Goal: Task Accomplishment & Management: Use online tool/utility

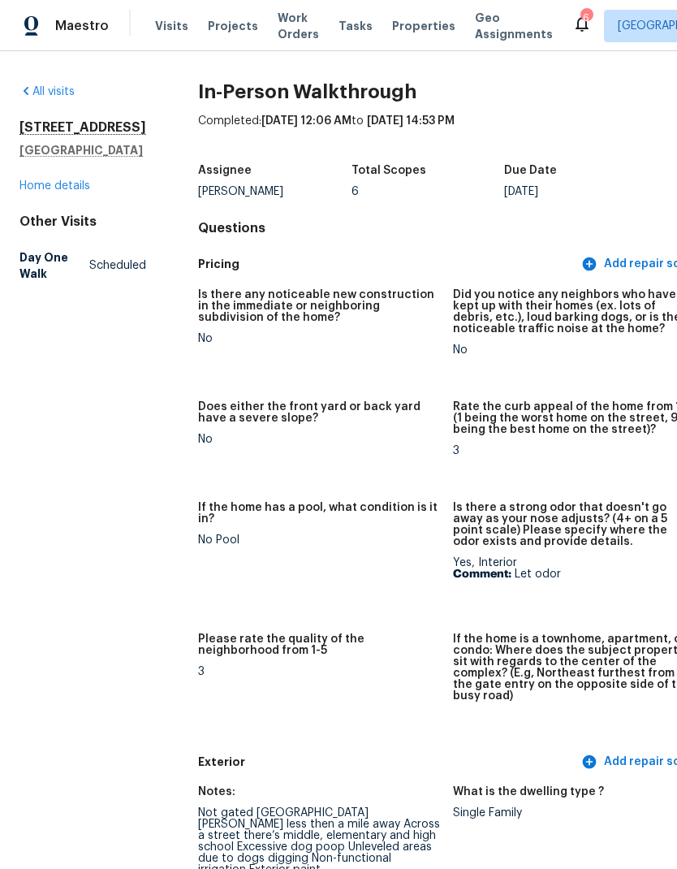
scroll to position [1504, 0]
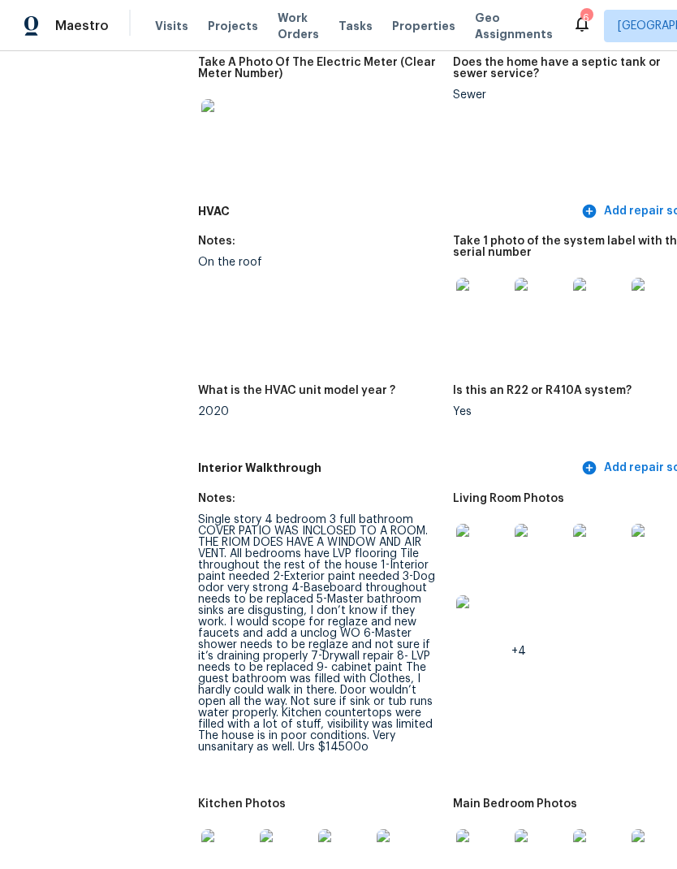
click at [404, 24] on span "Properties" at bounding box center [423, 26] width 63 height 16
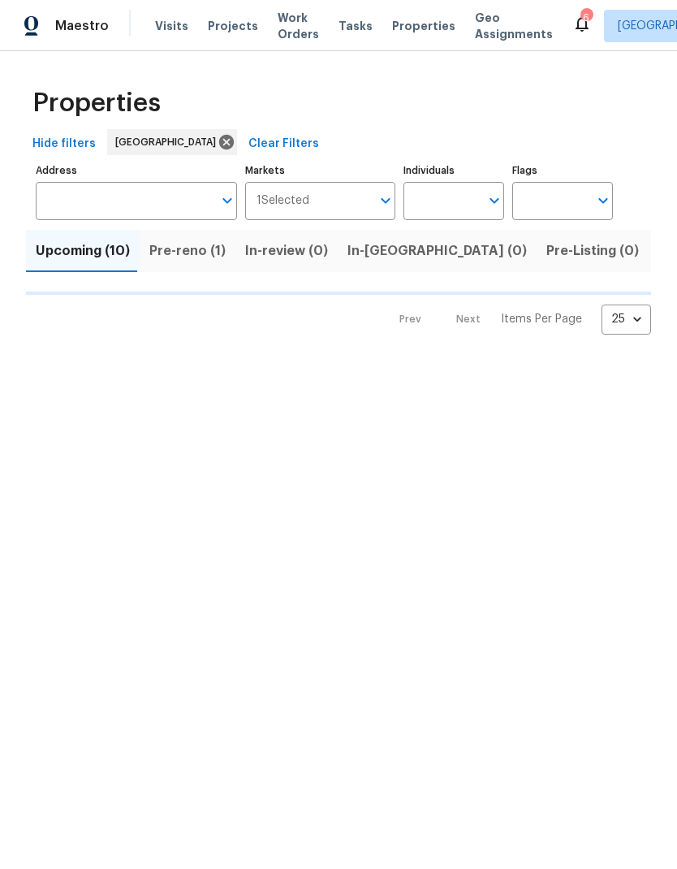
click at [467, 204] on input "Individuals" at bounding box center [441, 201] width 76 height 38
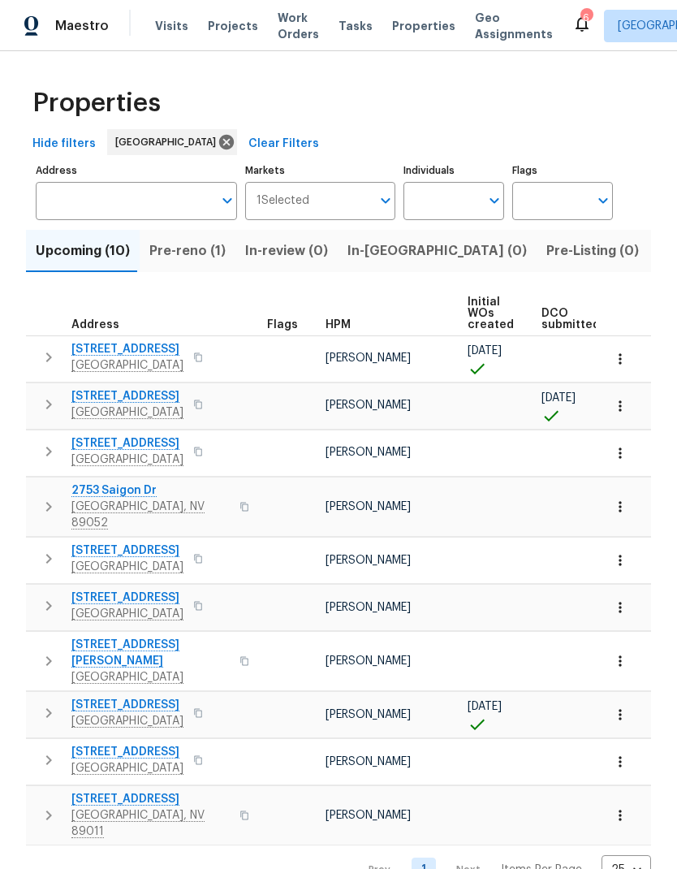
click at [453, 201] on input "Individuals" at bounding box center [441, 201] width 76 height 38
type input "[PERSON_NAME]"
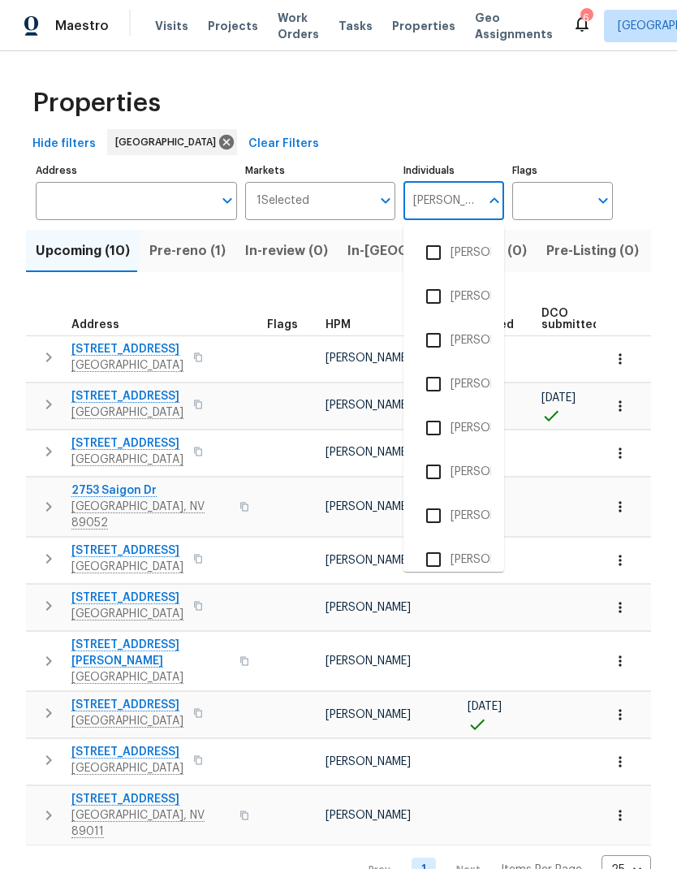
click at [431, 471] on input "checkbox" at bounding box center [433, 472] width 34 height 34
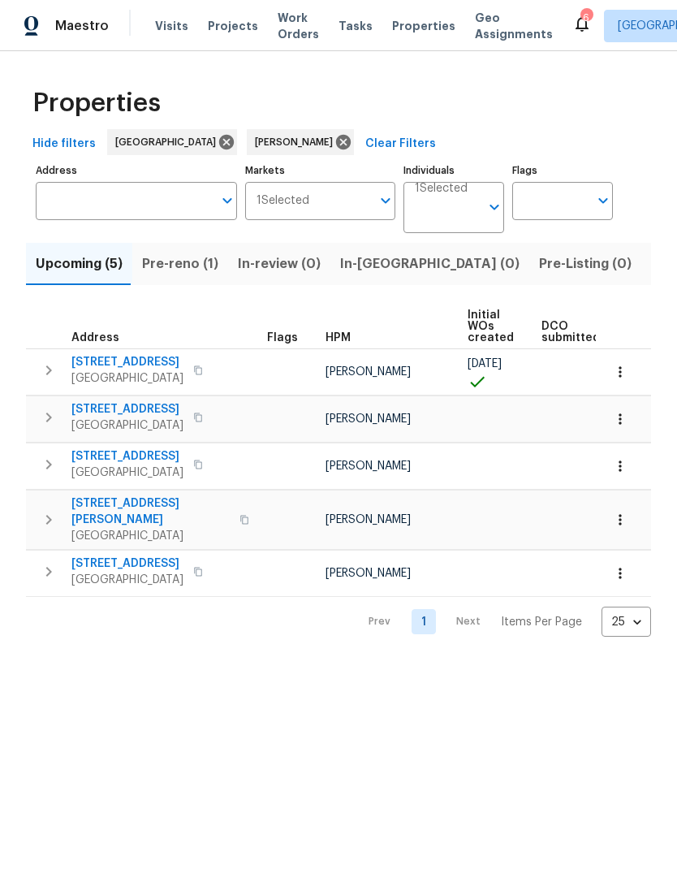
click at [72, 208] on input "Address" at bounding box center [124, 201] width 177 height 38
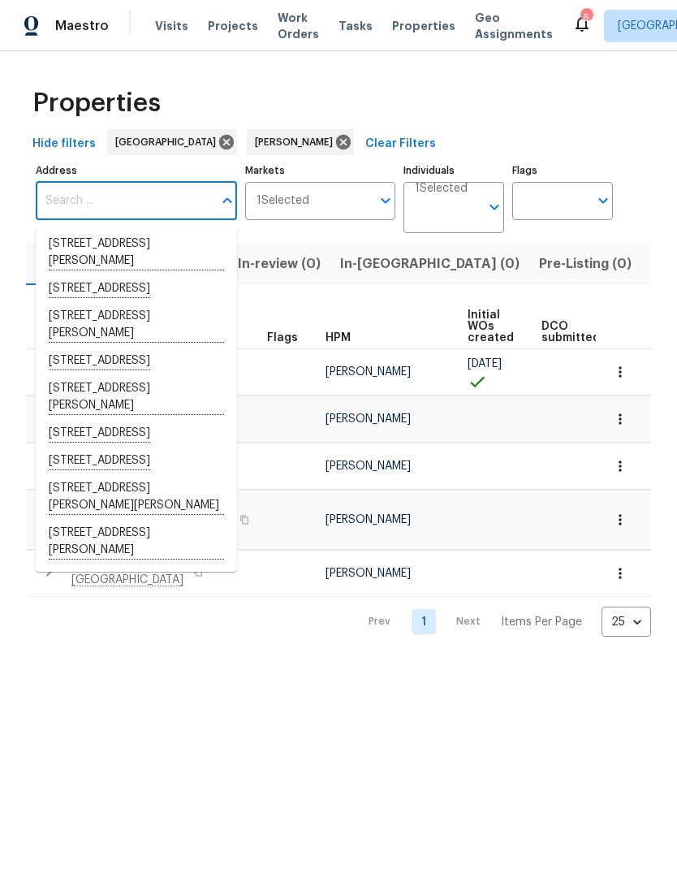
click at [413, 114] on div "Properties" at bounding box center [338, 103] width 625 height 52
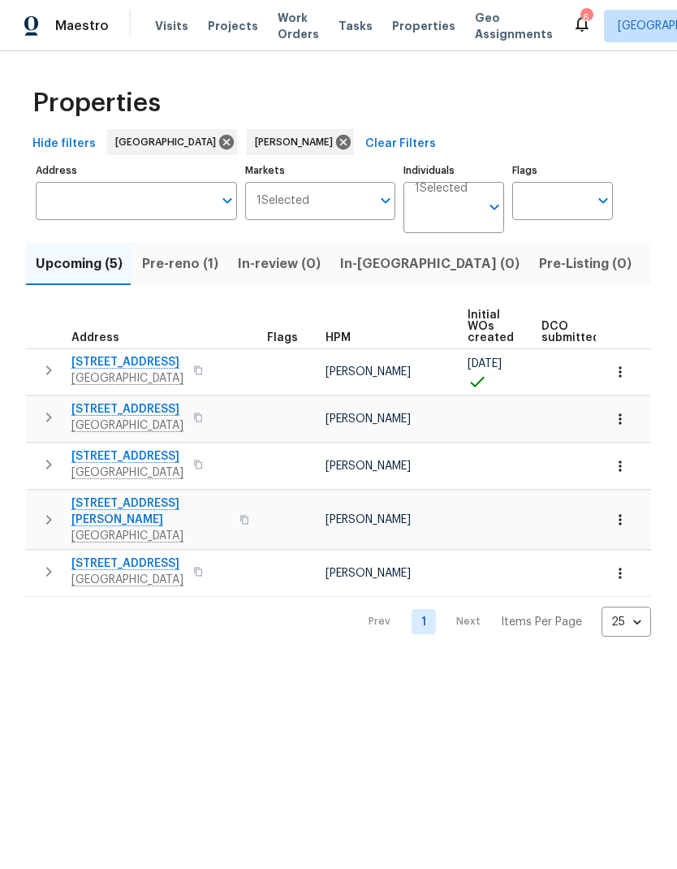
click at [651, 262] on span "Listed (12)" at bounding box center [684, 263] width 67 height 23
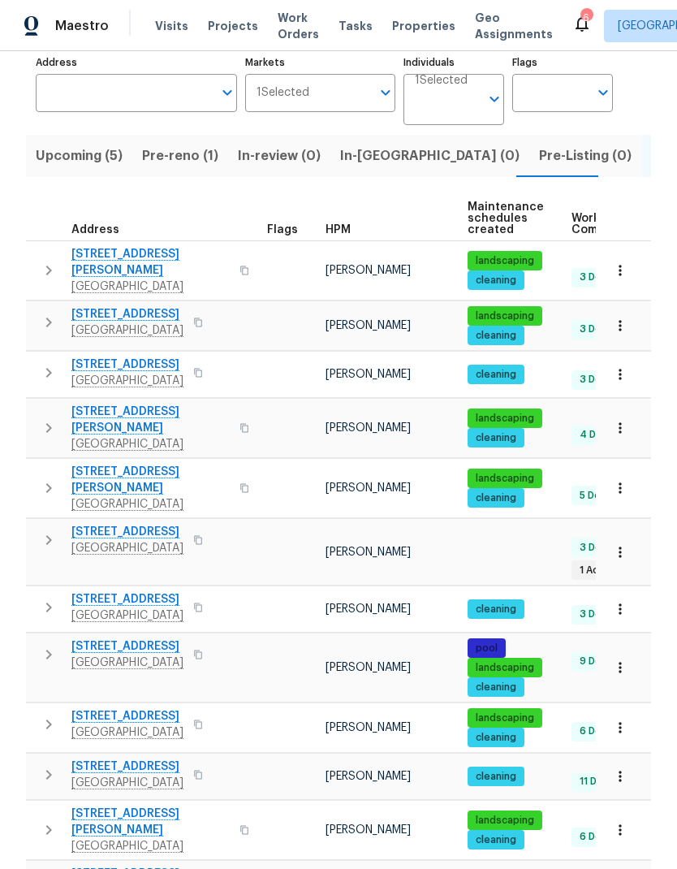
scroll to position [65, 0]
click at [98, 246] on span "[STREET_ADDRESS][PERSON_NAME]" at bounding box center [150, 262] width 158 height 32
click at [628, 317] on icon "button" at bounding box center [620, 325] width 16 height 16
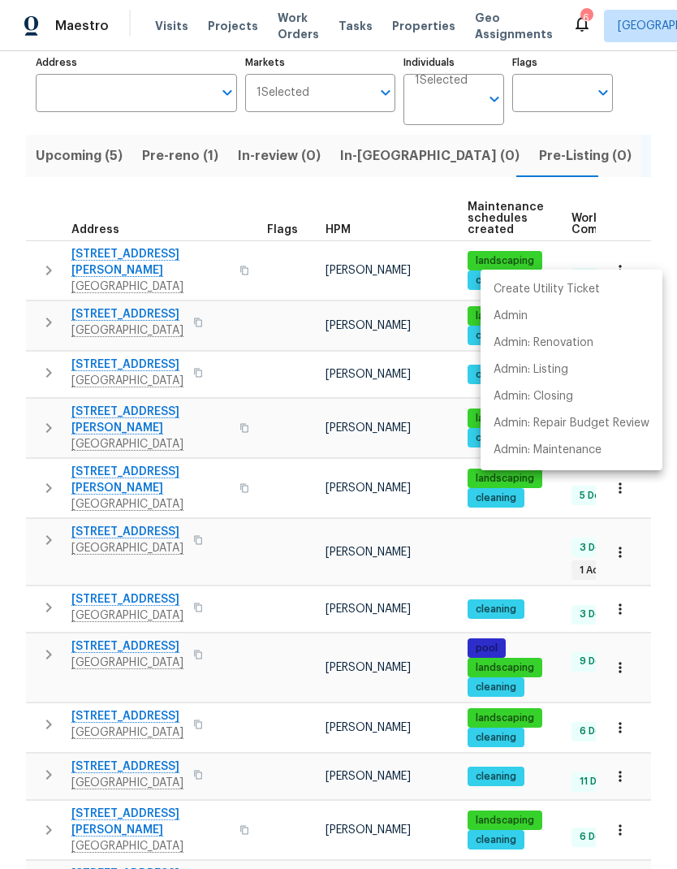
click at [107, 253] on div at bounding box center [338, 434] width 677 height 869
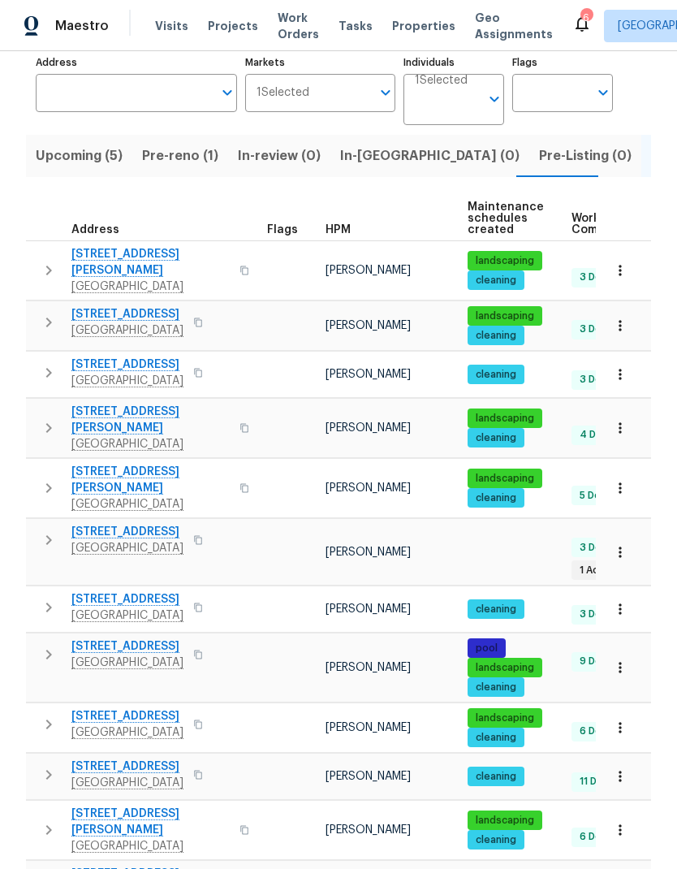
click at [97, 306] on span "[STREET_ADDRESS]" at bounding box center [127, 314] width 112 height 16
click at [50, 368] on icon "button" at bounding box center [49, 373] width 6 height 10
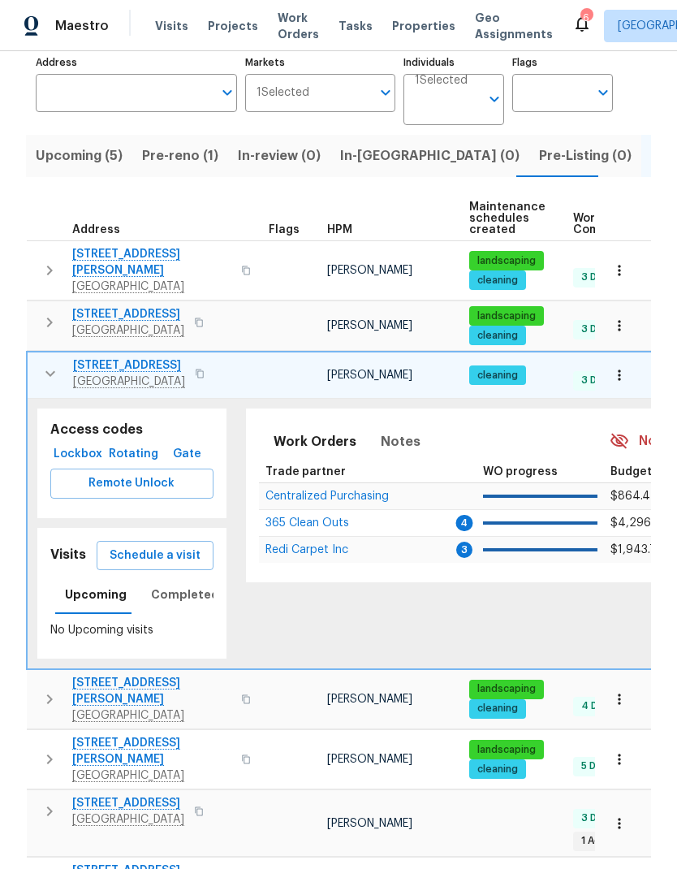
click at [629, 431] on icon at bounding box center [619, 440] width 19 height 19
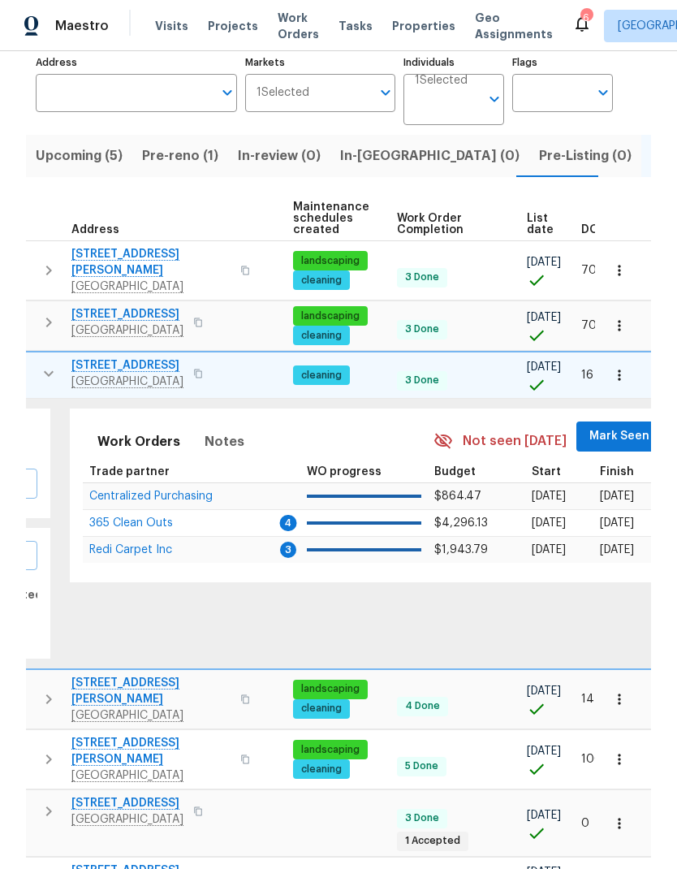
scroll to position [0, 179]
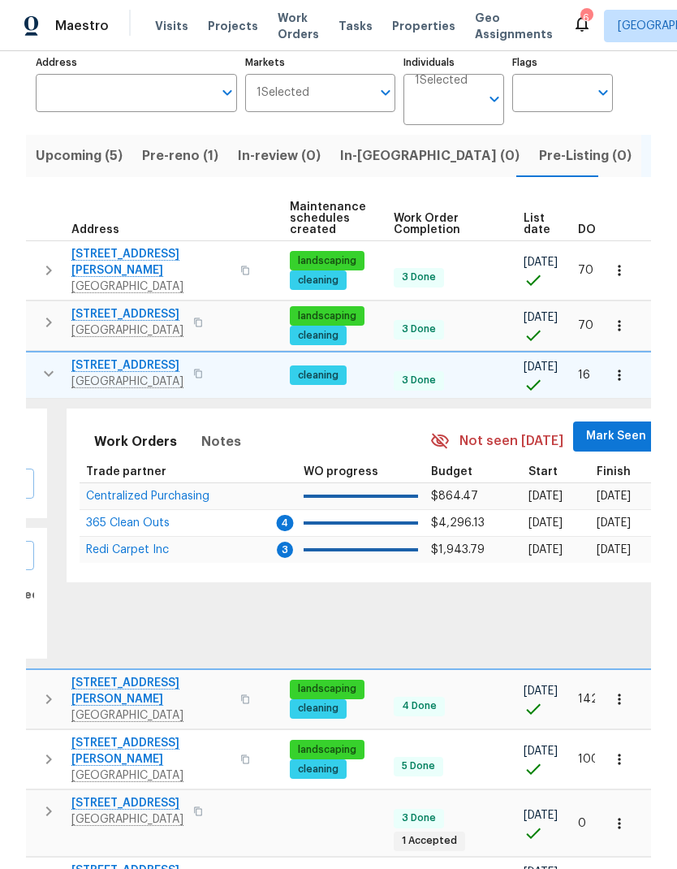
click at [617, 426] on span "Mark Seen" at bounding box center [616, 436] width 60 height 20
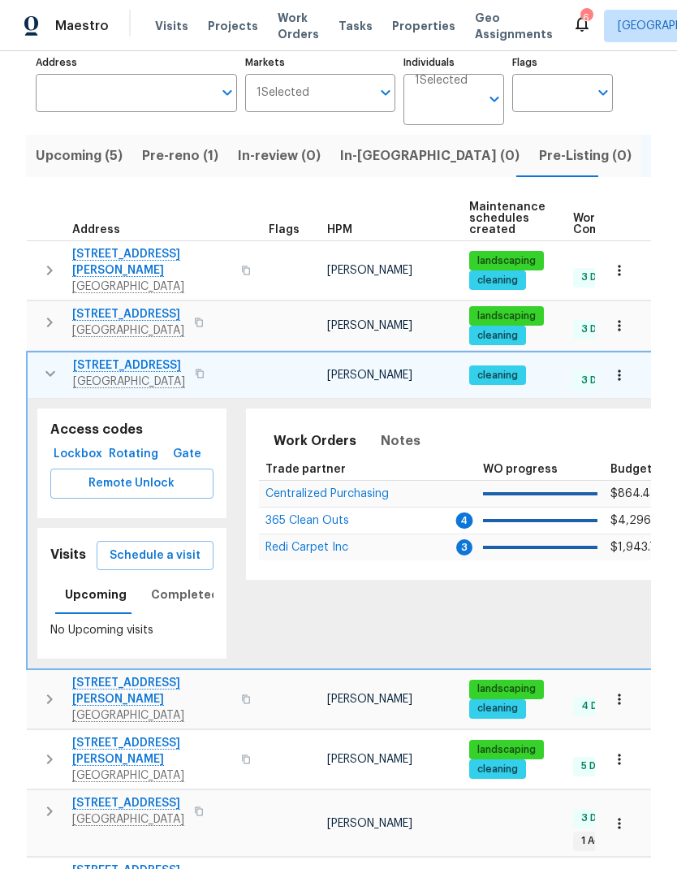
scroll to position [0, 0]
click at [50, 371] on icon "button" at bounding box center [50, 374] width 10 height 6
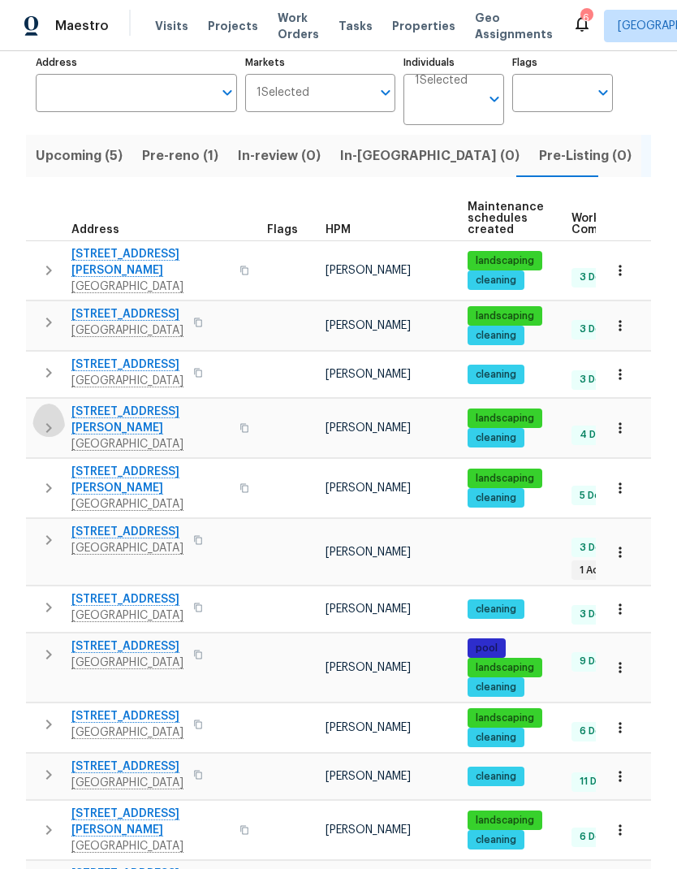
click at [58, 403] on button "button" at bounding box center [48, 427] width 32 height 49
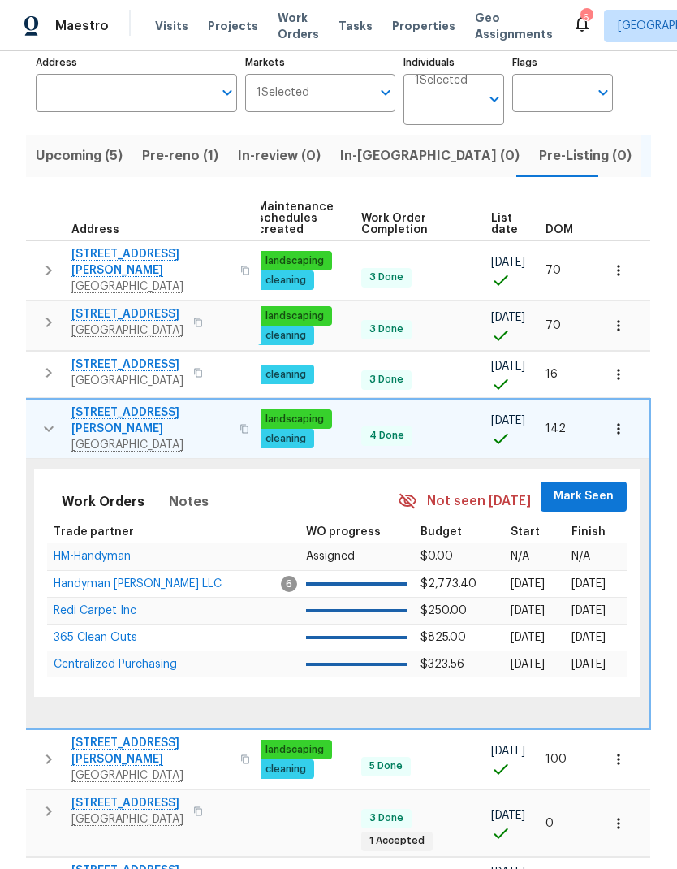
scroll to position [0, 210]
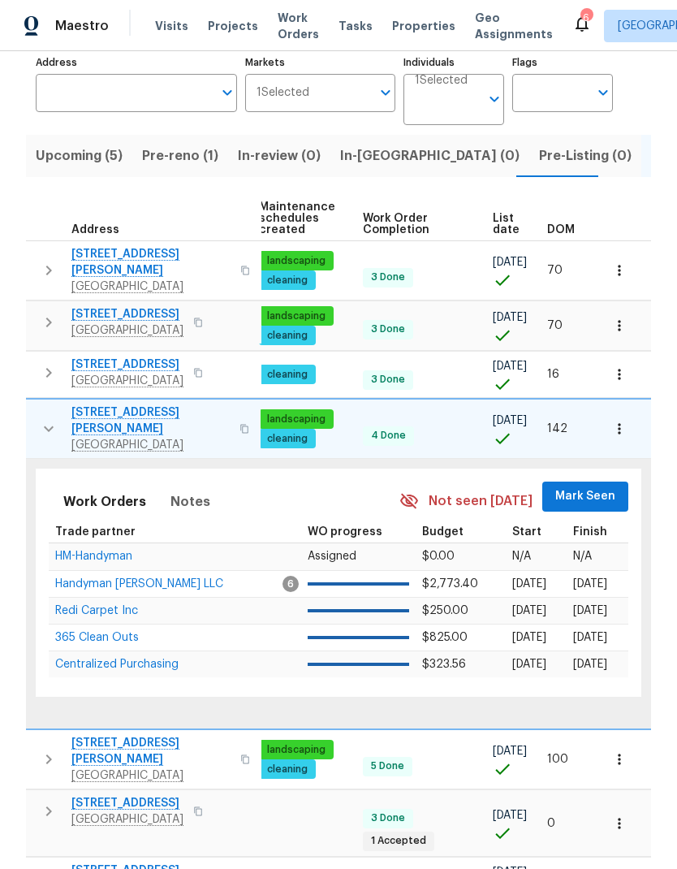
click at [598, 486] on span "Mark Seen" at bounding box center [585, 496] width 60 height 20
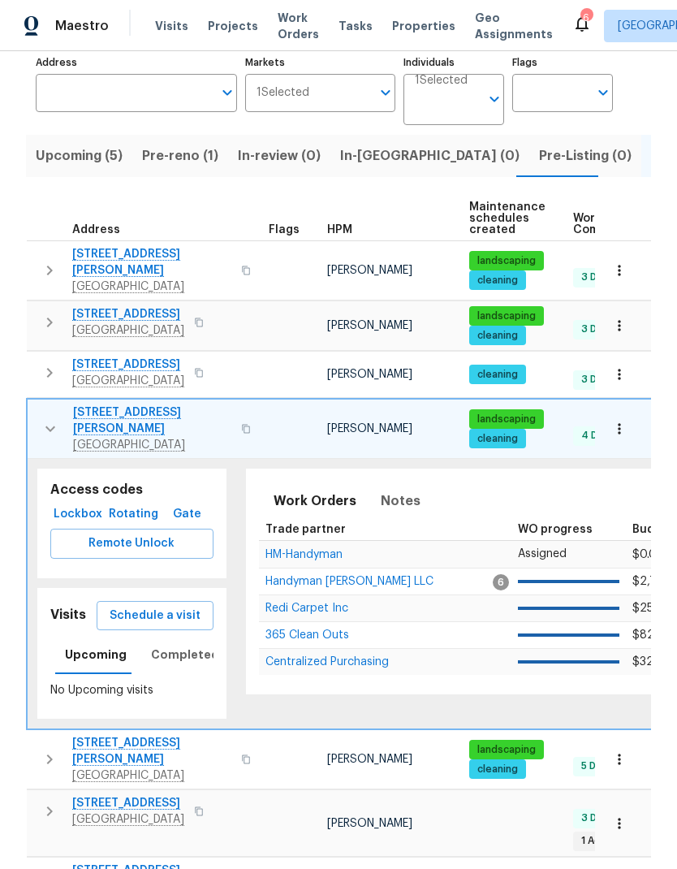
scroll to position [0, 0]
click at [49, 419] on icon "button" at bounding box center [50, 428] width 19 height 19
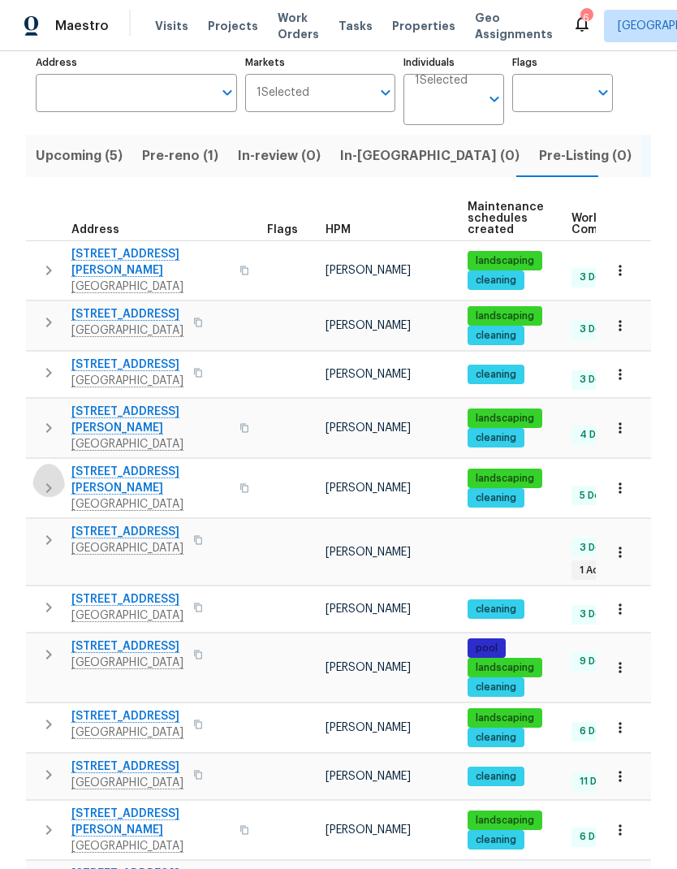
click at [54, 478] on icon "button" at bounding box center [48, 487] width 19 height 19
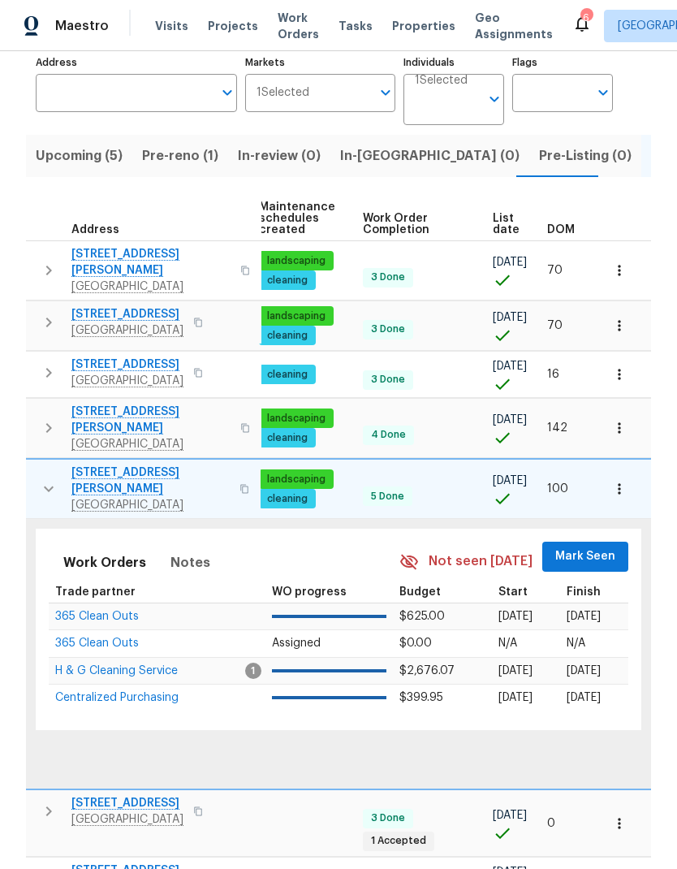
click at [585, 546] on span "Mark Seen" at bounding box center [585, 556] width 60 height 20
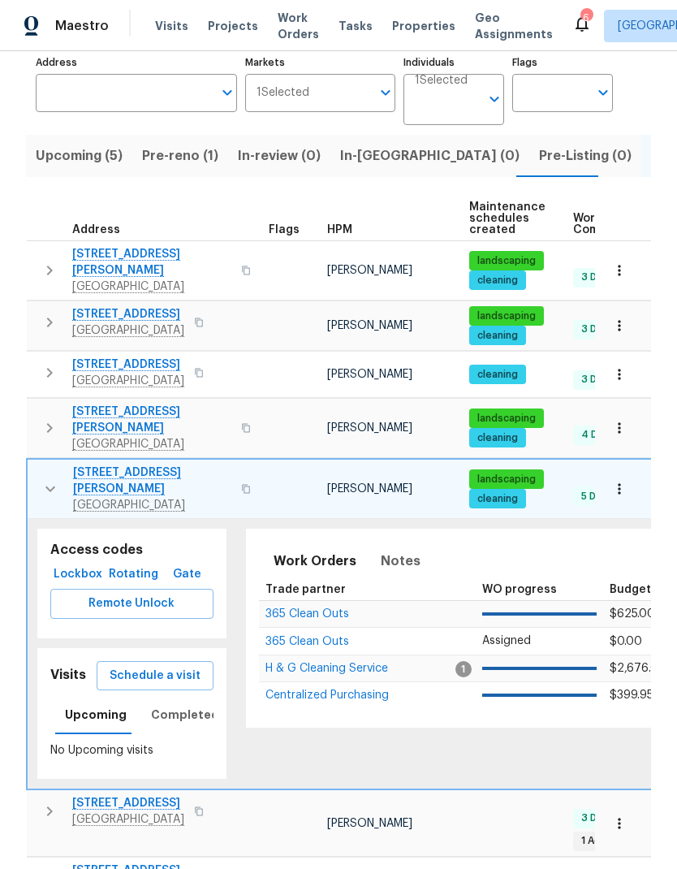
click at [51, 486] on icon "button" at bounding box center [50, 489] width 10 height 6
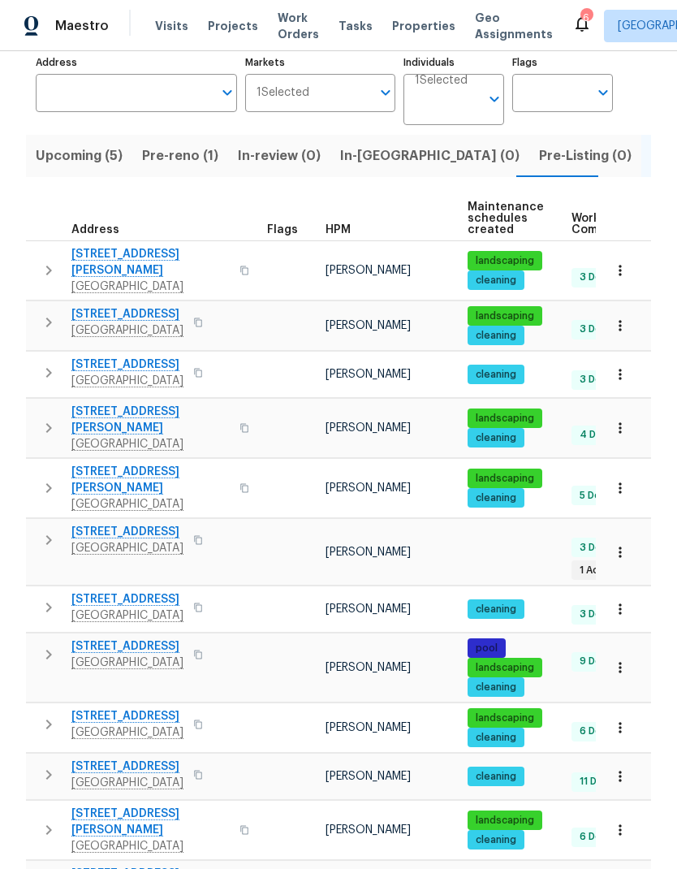
click at [58, 530] on icon "button" at bounding box center [48, 539] width 19 height 19
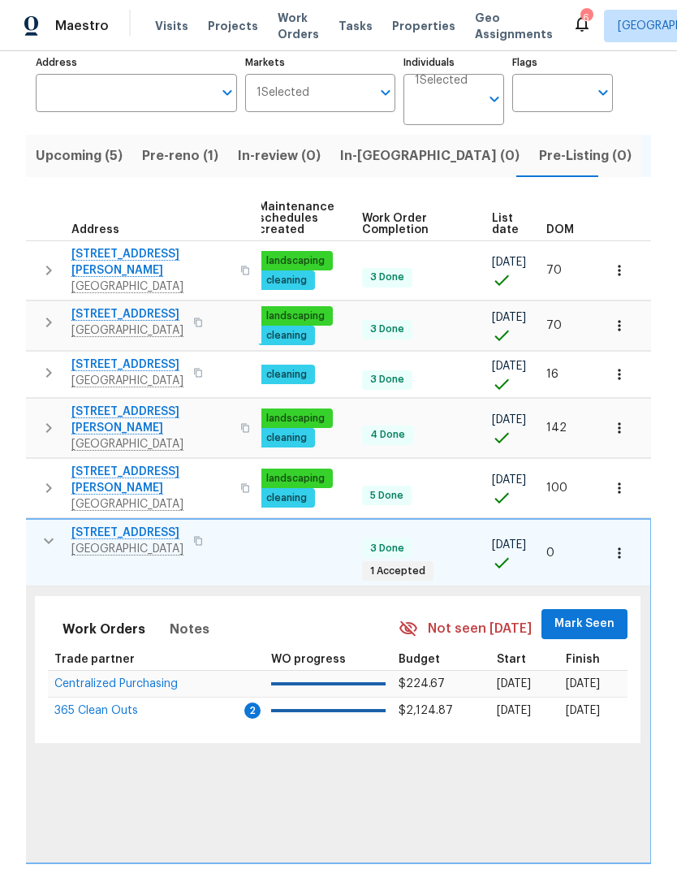
scroll to position [0, 210]
click at [593, 614] on span "Mark Seen" at bounding box center [585, 624] width 60 height 20
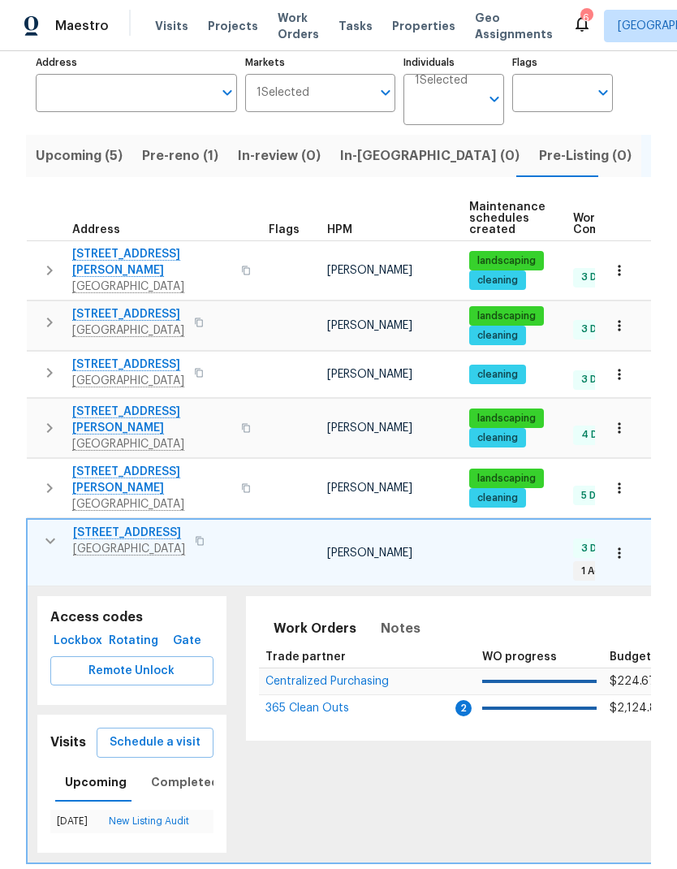
scroll to position [0, 0]
click at [49, 531] on icon "button" at bounding box center [50, 540] width 19 height 19
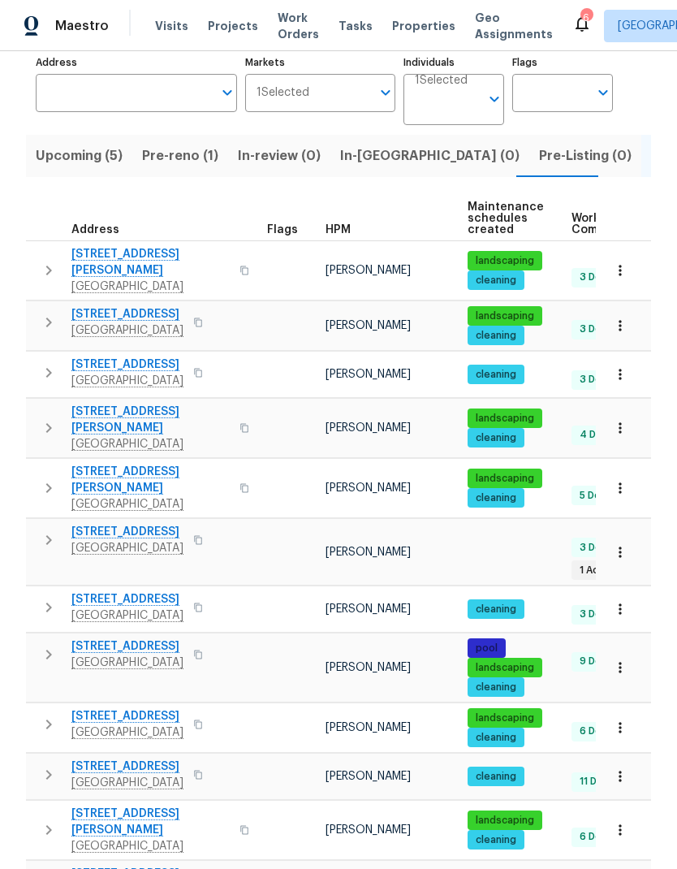
click at [56, 598] on icon "button" at bounding box center [48, 607] width 19 height 19
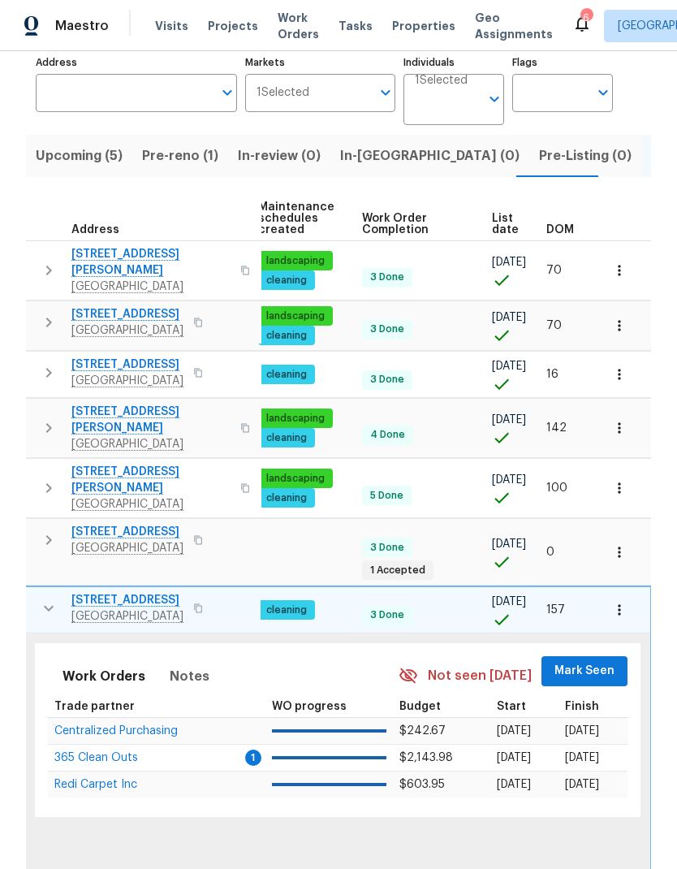
scroll to position [0, 210]
click at [591, 661] on span "Mark Seen" at bounding box center [585, 671] width 60 height 20
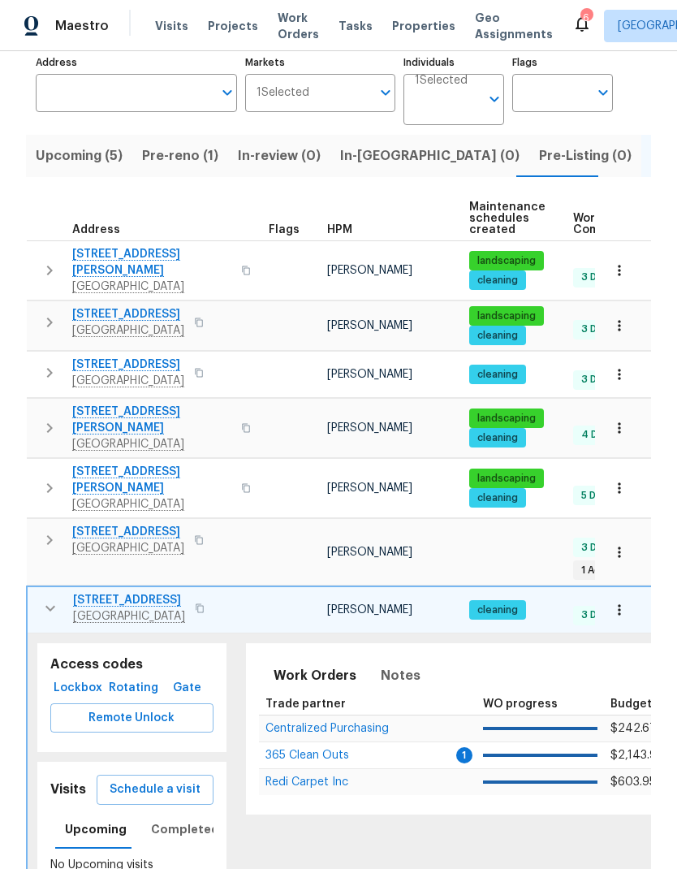
scroll to position [0, 0]
click at [50, 598] on icon "button" at bounding box center [50, 607] width 19 height 19
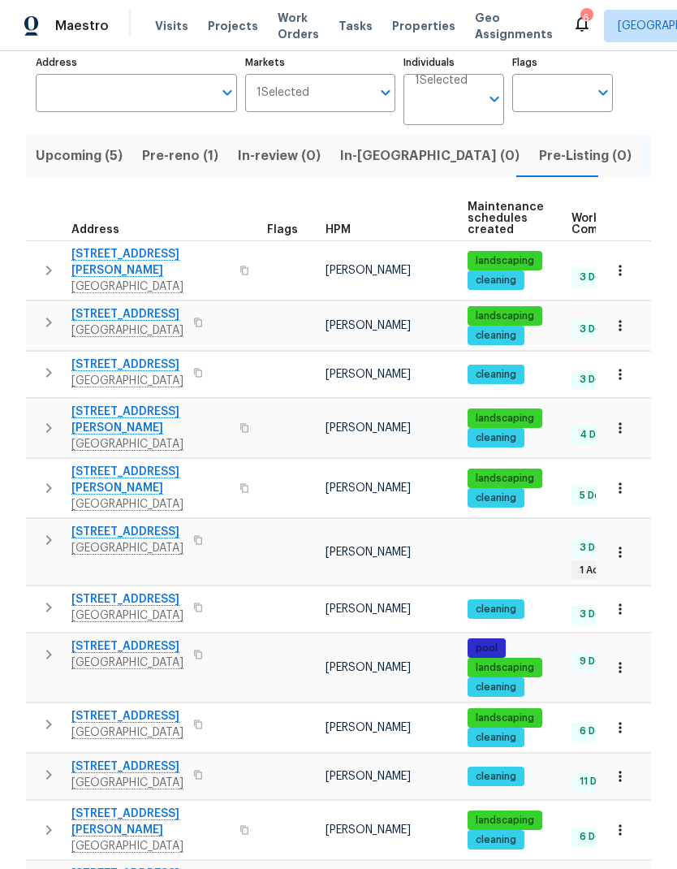
click at [50, 645] on icon "button" at bounding box center [48, 654] width 19 height 19
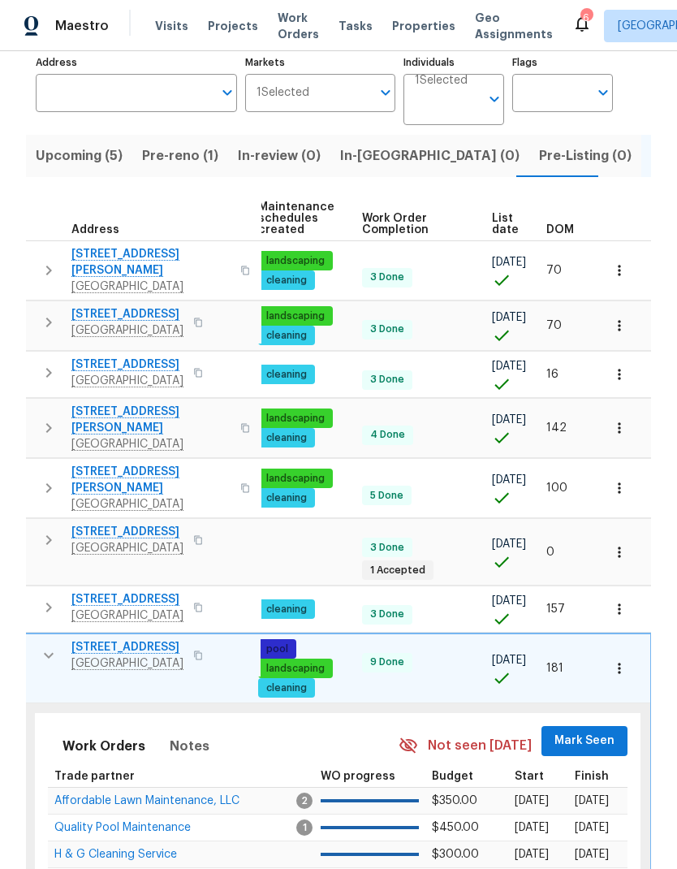
scroll to position [0, 210]
click at [588, 731] on span "Mark Seen" at bounding box center [585, 741] width 60 height 20
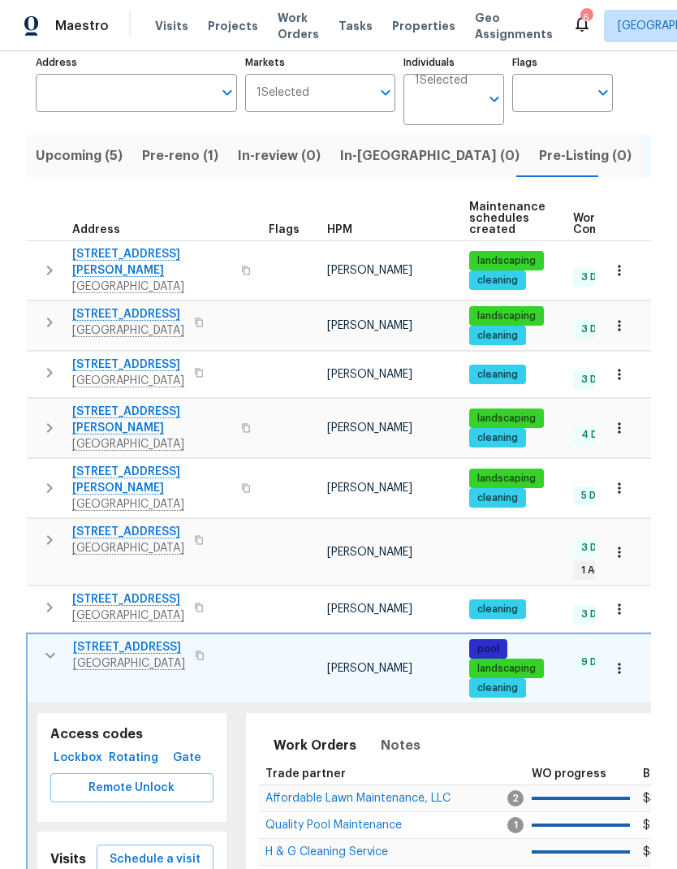
scroll to position [0, 0]
click at [47, 645] on icon "button" at bounding box center [50, 654] width 19 height 19
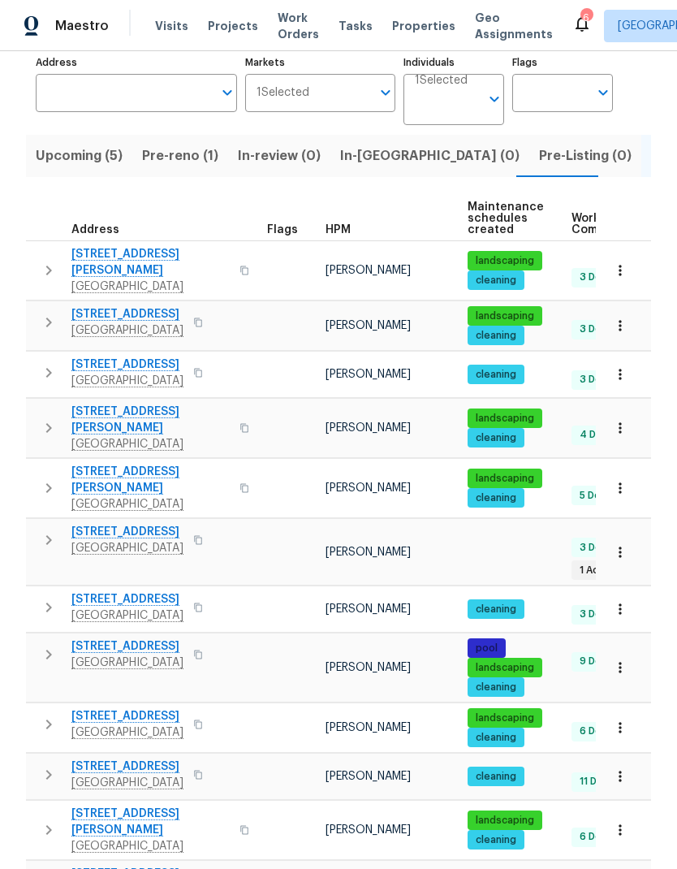
click at [45, 714] on icon "button" at bounding box center [48, 723] width 19 height 19
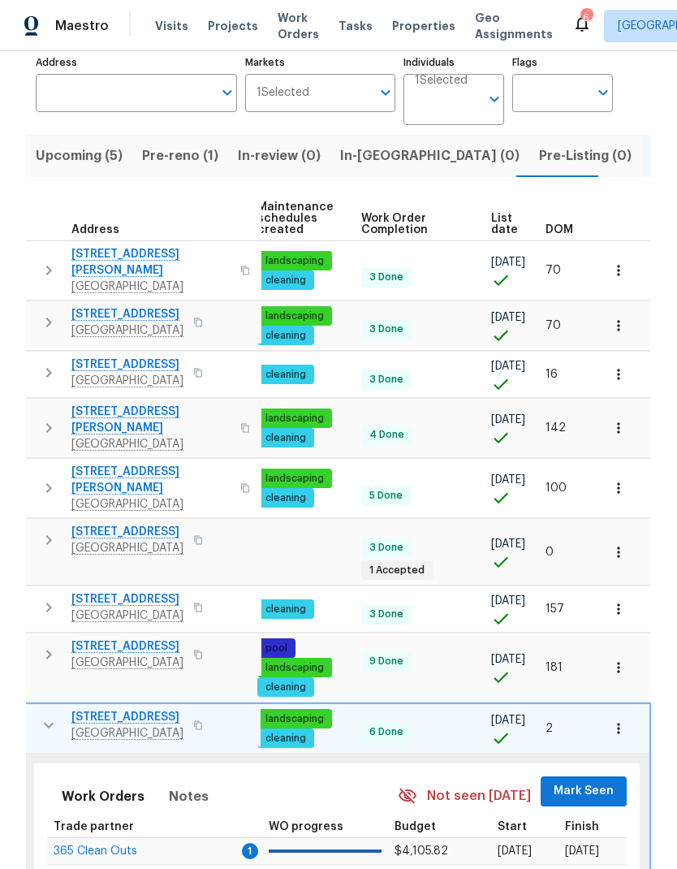
scroll to position [0, 210]
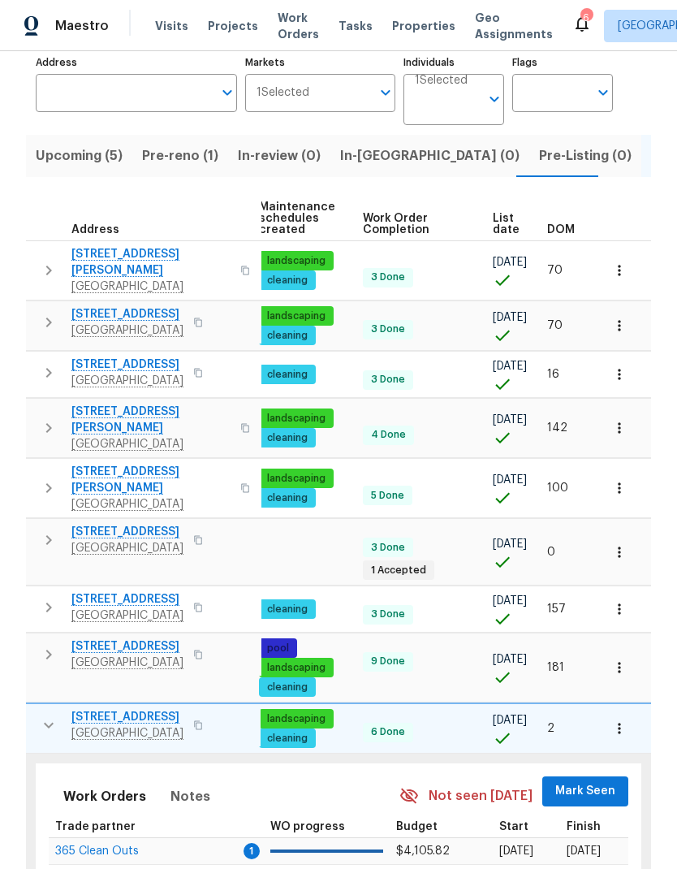
click at [599, 781] on span "Mark Seen" at bounding box center [585, 791] width 60 height 20
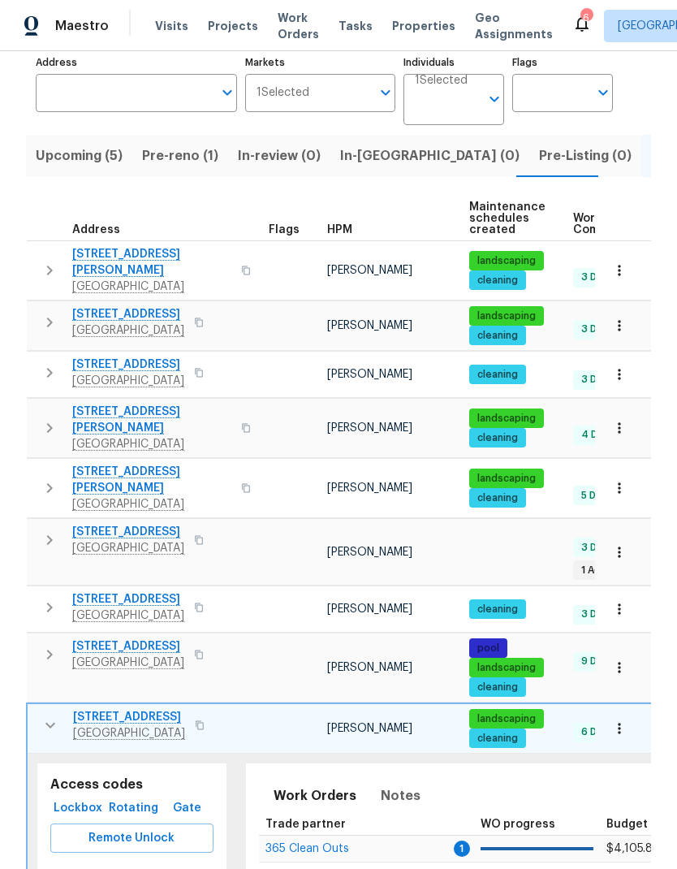
scroll to position [0, 0]
click at [47, 715] on icon "button" at bounding box center [50, 724] width 19 height 19
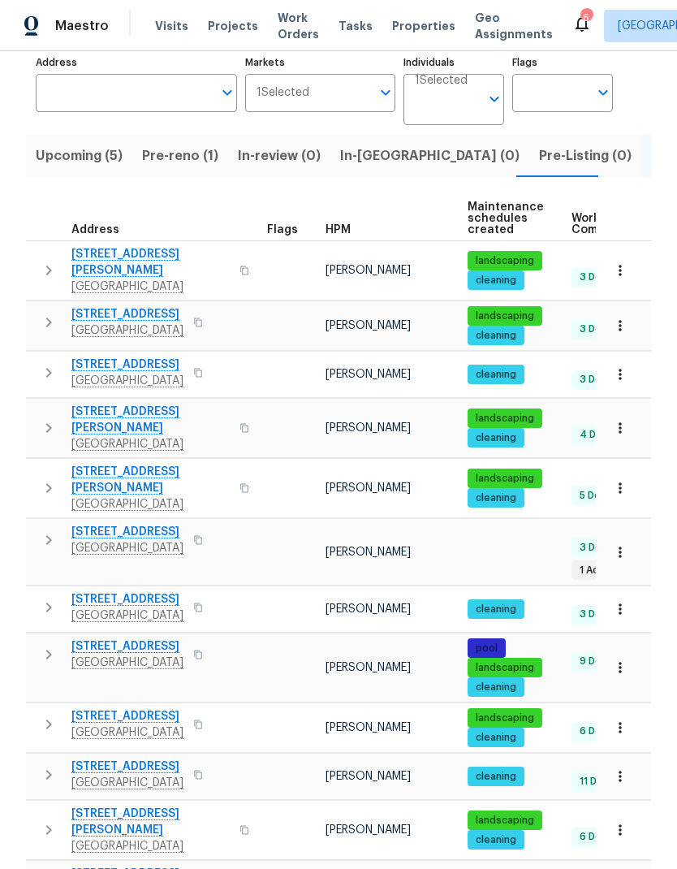
click at [51, 765] on icon "button" at bounding box center [48, 774] width 19 height 19
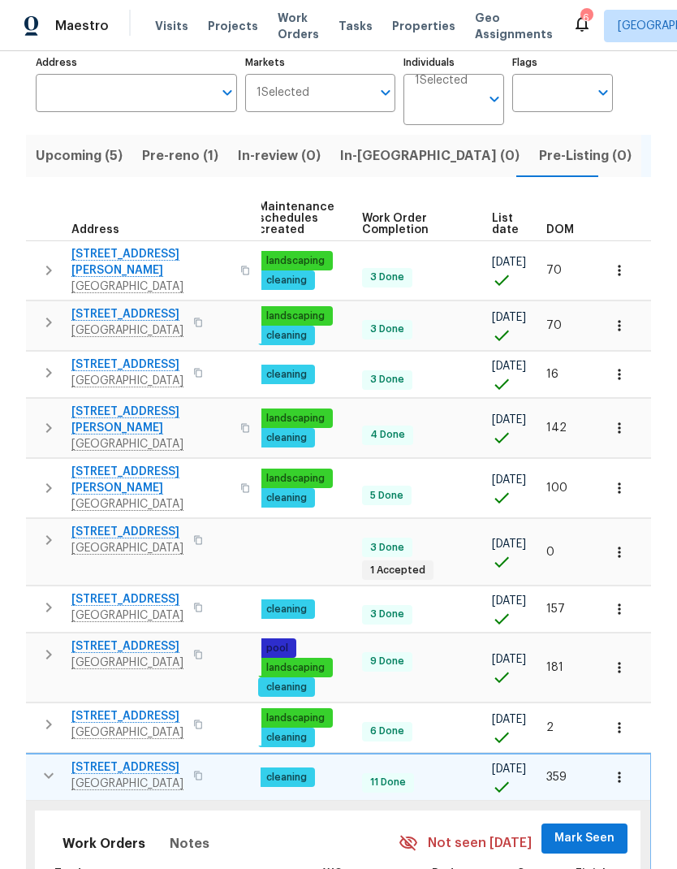
scroll to position [0, 210]
click at [596, 828] on span "Mark Seen" at bounding box center [585, 838] width 60 height 20
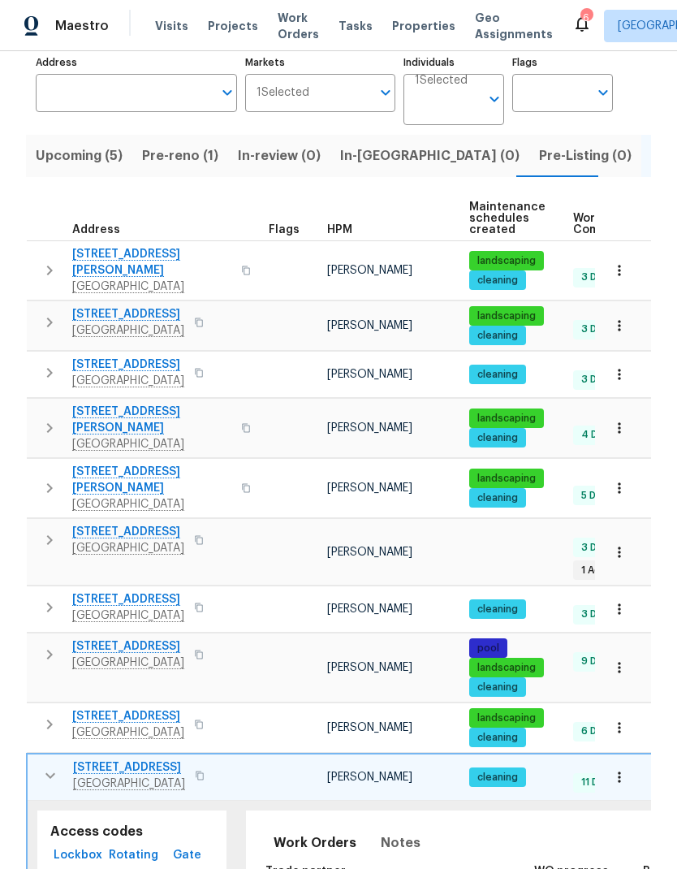
scroll to position [0, 0]
click at [54, 766] on icon "button" at bounding box center [50, 775] width 19 height 19
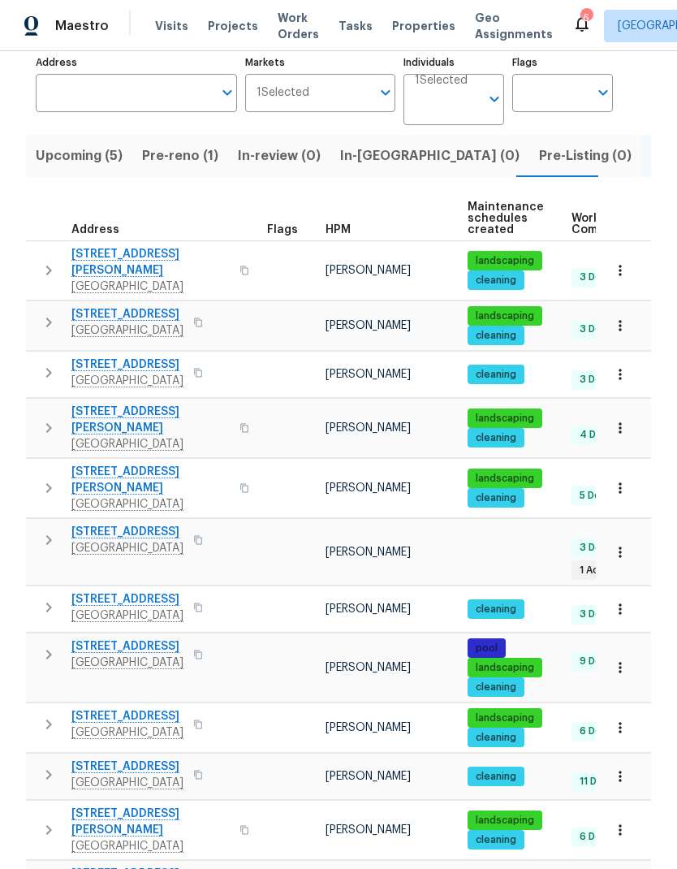
click at [46, 820] on icon "button" at bounding box center [48, 829] width 19 height 19
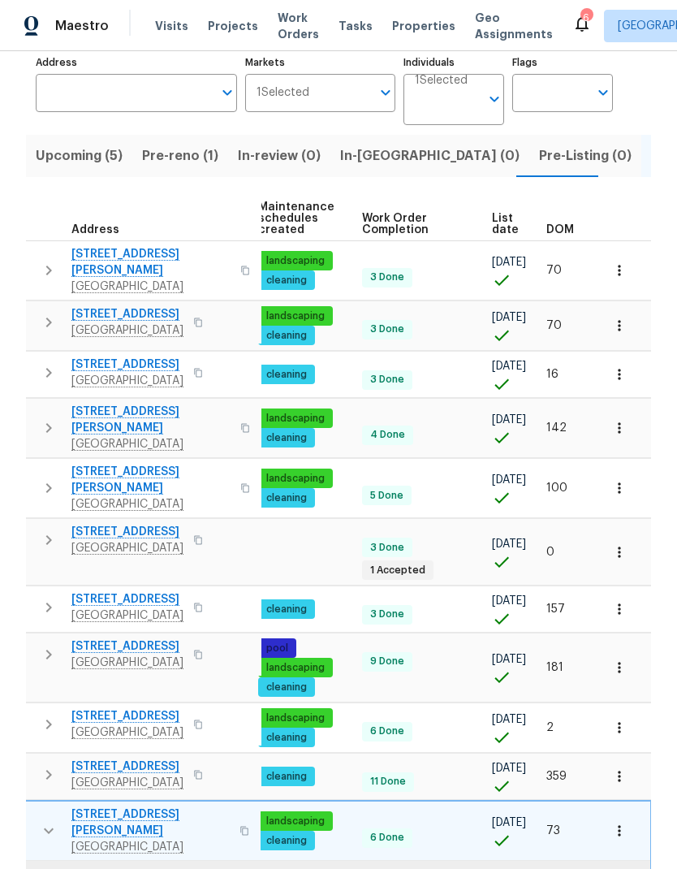
click at [623, 822] on icon "button" at bounding box center [619, 830] width 16 height 16
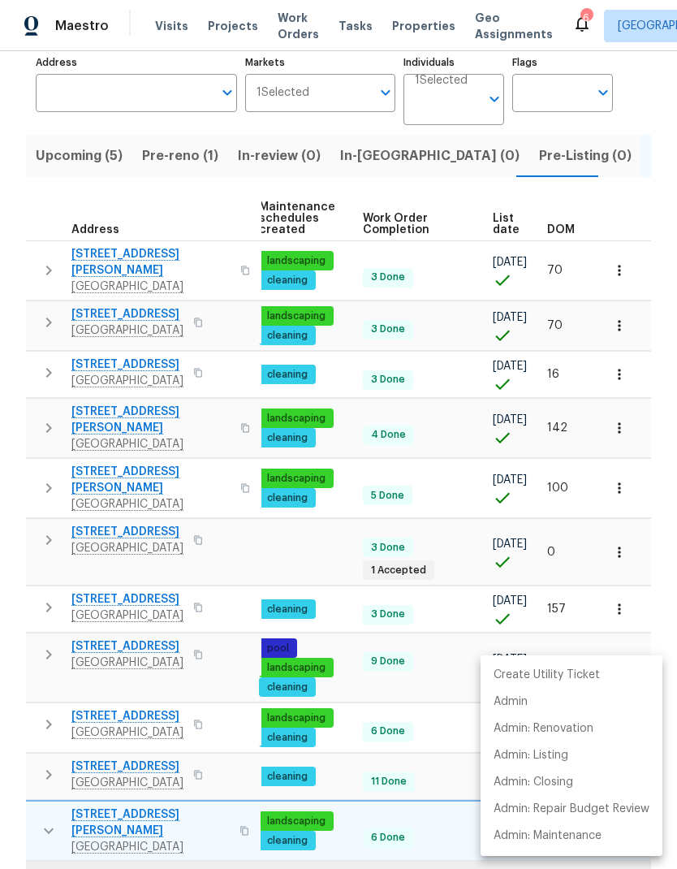
click at [119, 748] on div at bounding box center [338, 434] width 677 height 869
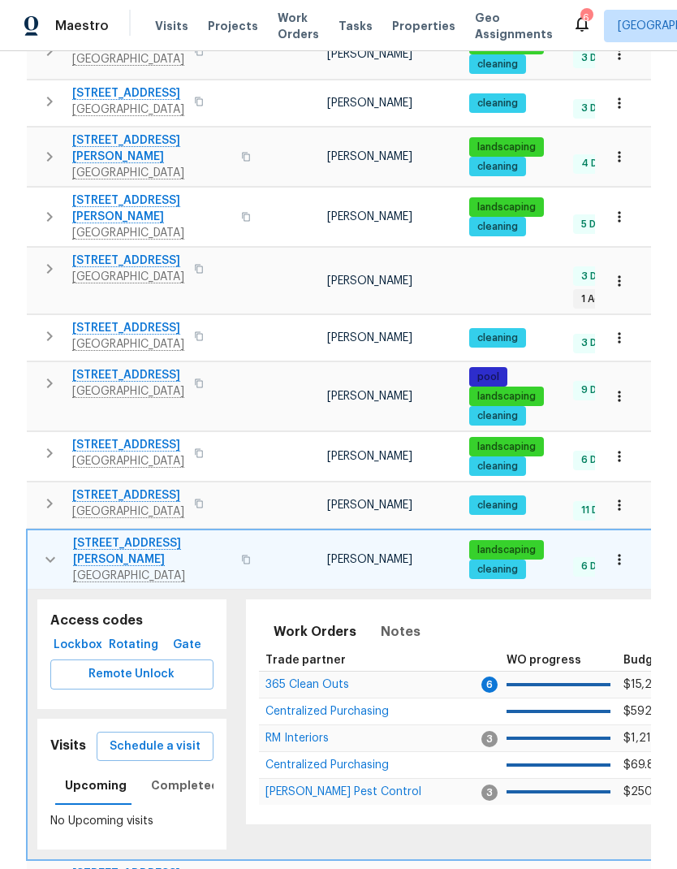
scroll to position [377, 0]
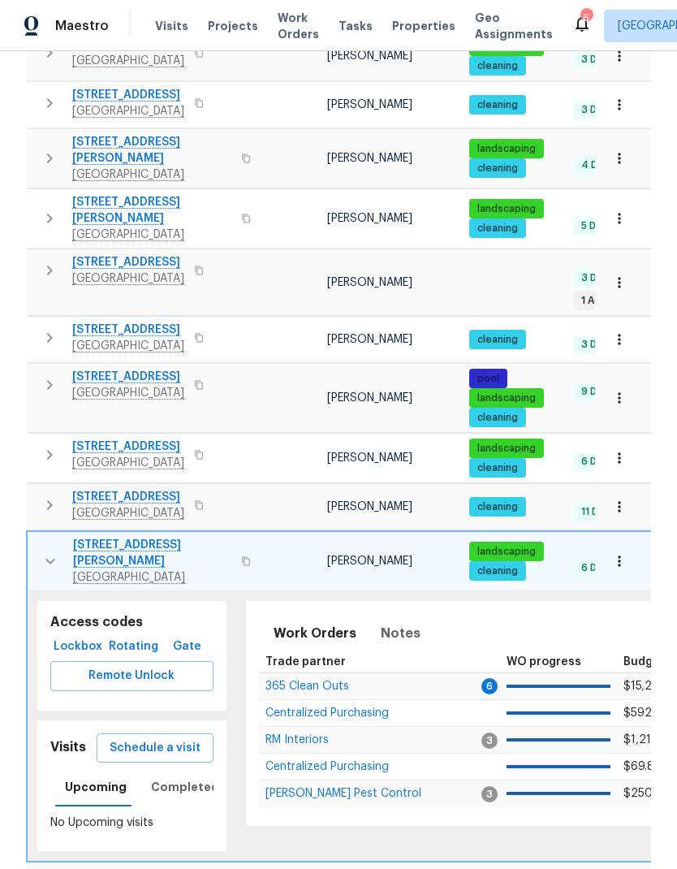
click at [146, 738] on span "Schedule a visit" at bounding box center [155, 748] width 91 height 20
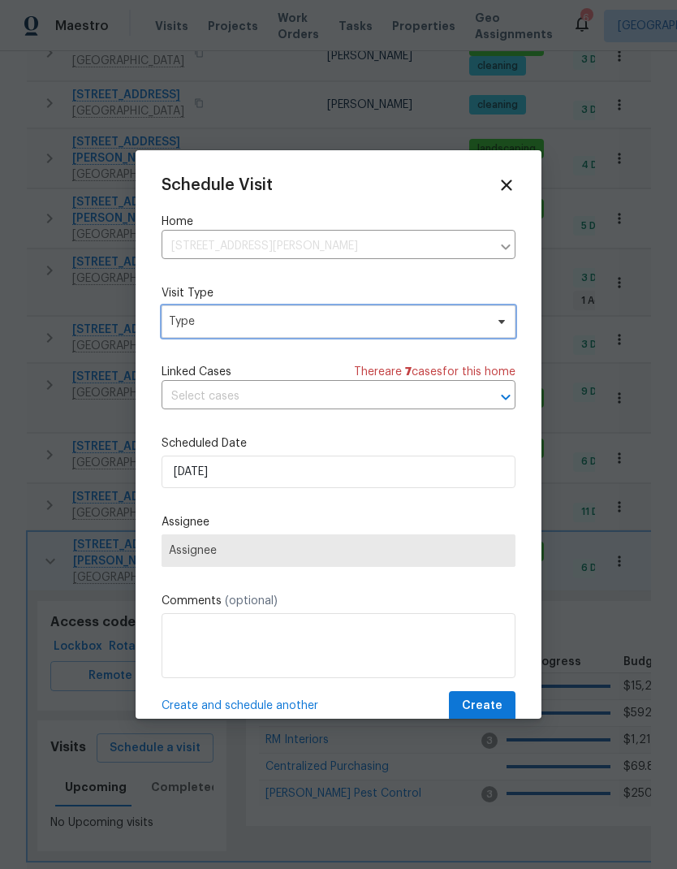
click at [201, 311] on span "Type" at bounding box center [339, 321] width 354 height 32
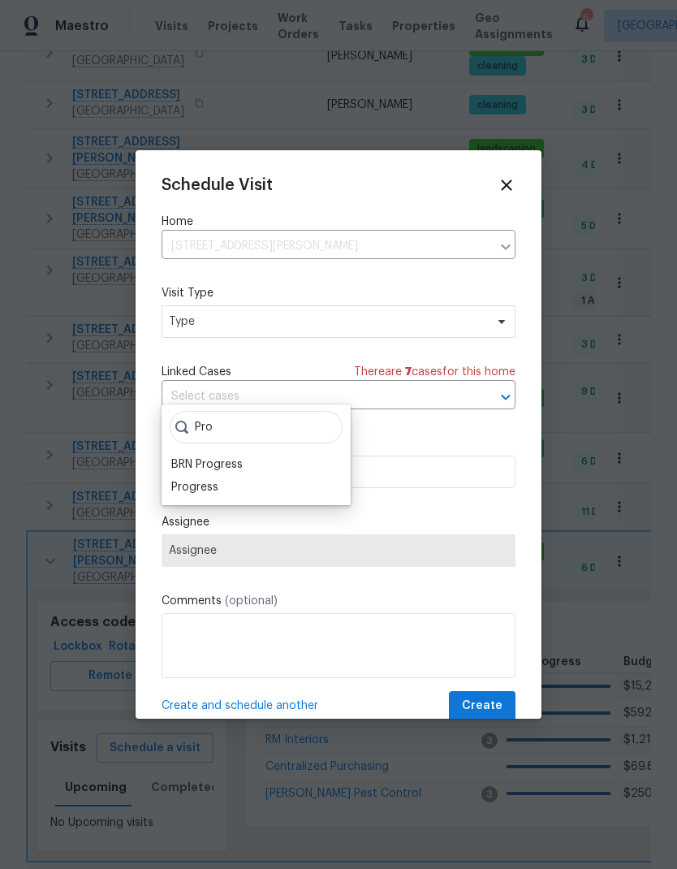
type input "Pro"
click at [183, 456] on div "BRN Progress" at bounding box center [206, 464] width 71 height 16
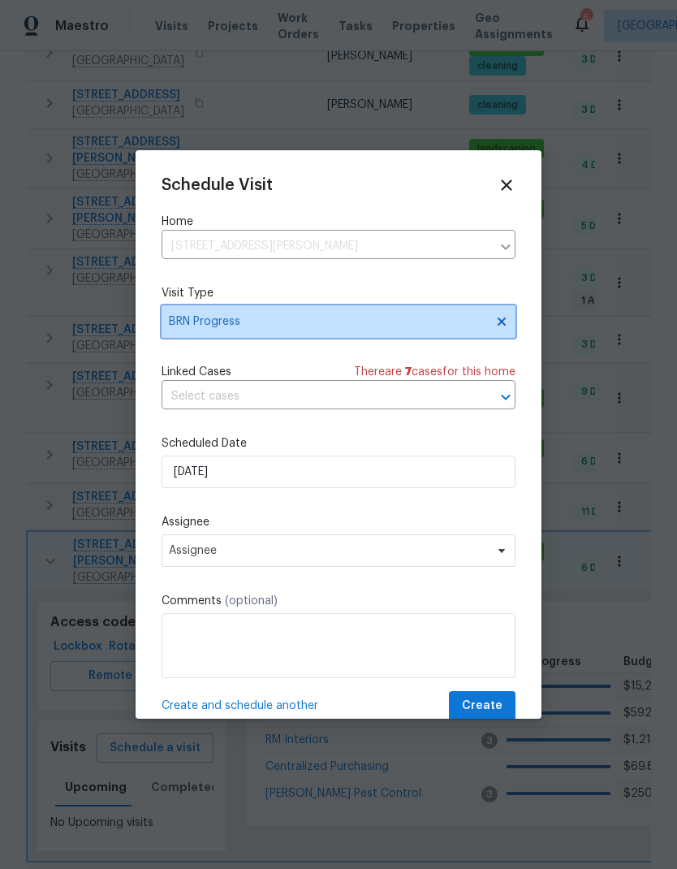
click at [172, 318] on span "BRN Progress" at bounding box center [327, 321] width 316 height 16
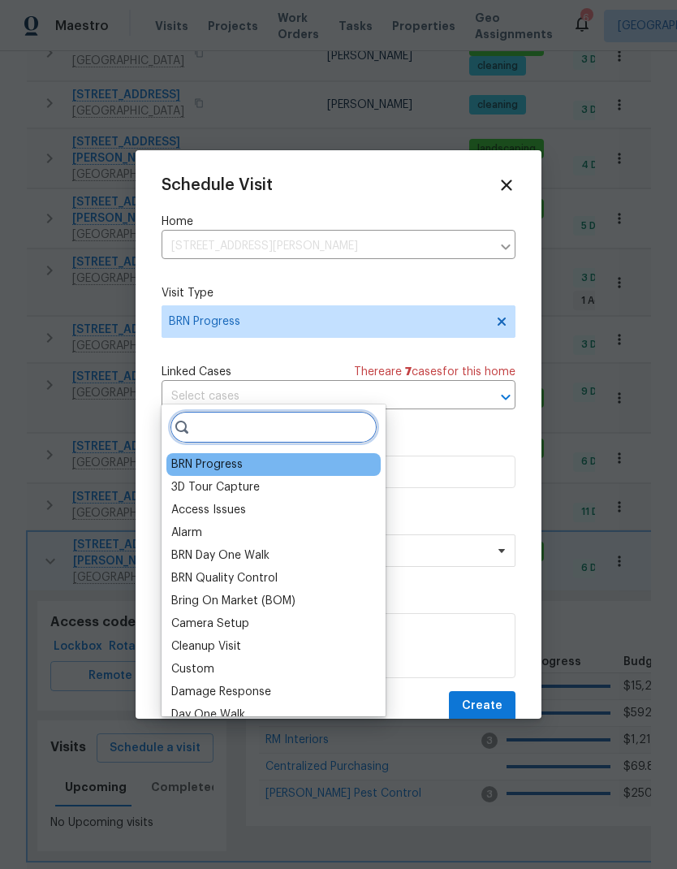
click at [202, 411] on input "search" at bounding box center [274, 427] width 208 height 32
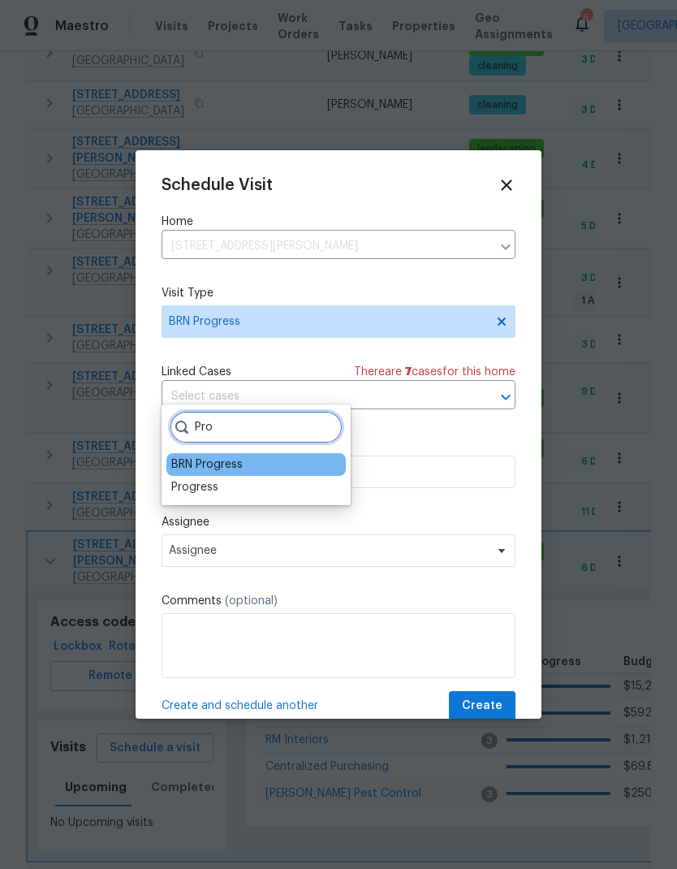
type input "Pro"
click at [182, 479] on div "Progress" at bounding box center [194, 487] width 47 height 16
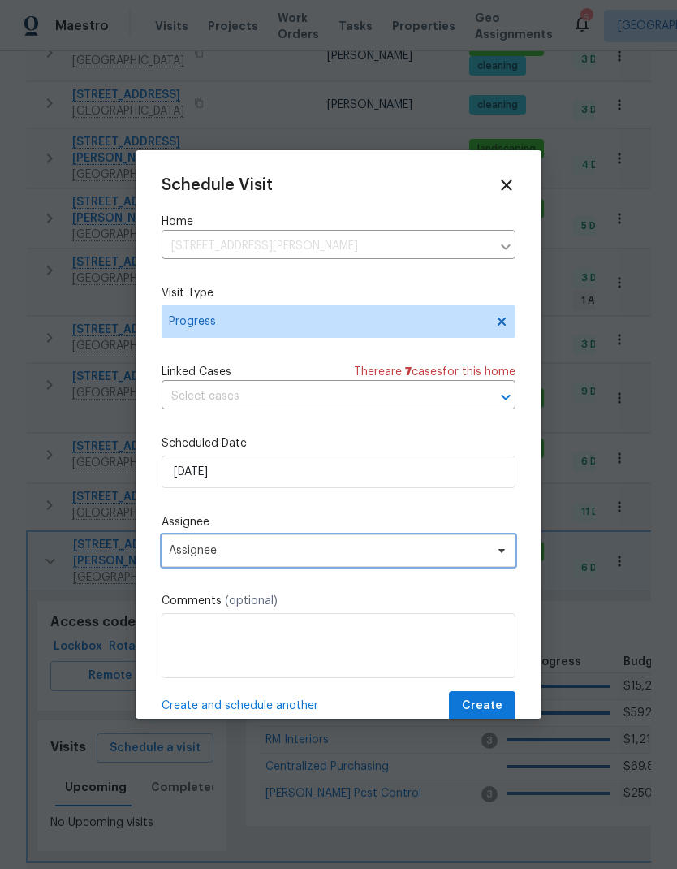
click at [175, 557] on span "Assignee" at bounding box center [328, 550] width 318 height 13
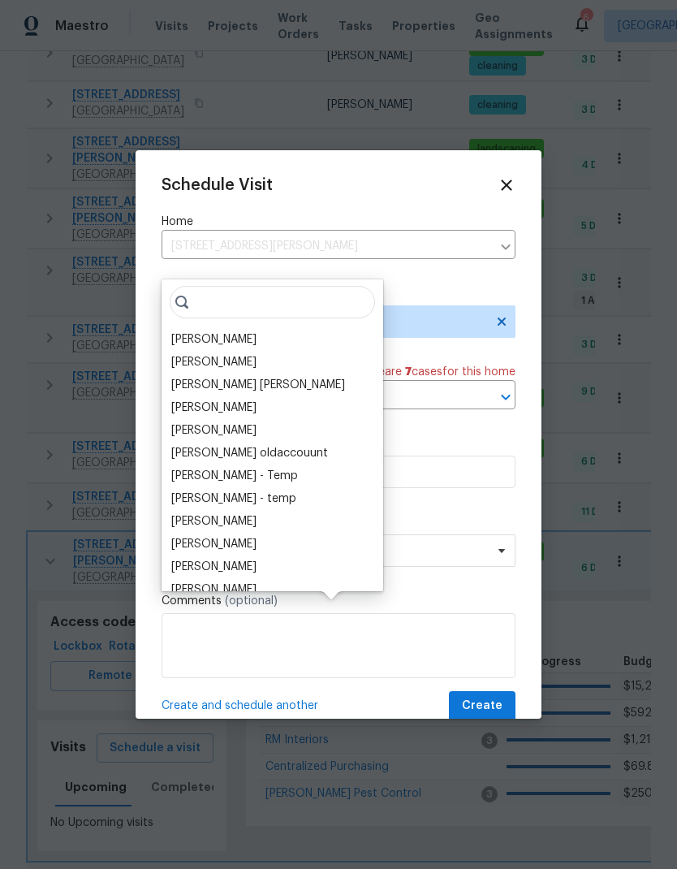
click at [181, 331] on div "[PERSON_NAME]" at bounding box center [213, 339] width 85 height 16
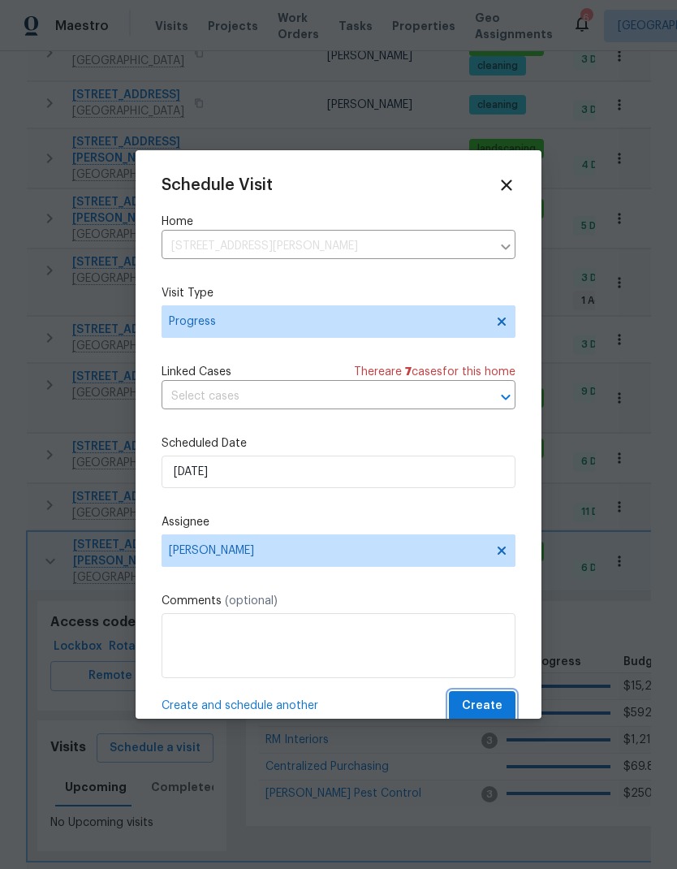
click at [495, 707] on span "Create" at bounding box center [482, 706] width 41 height 20
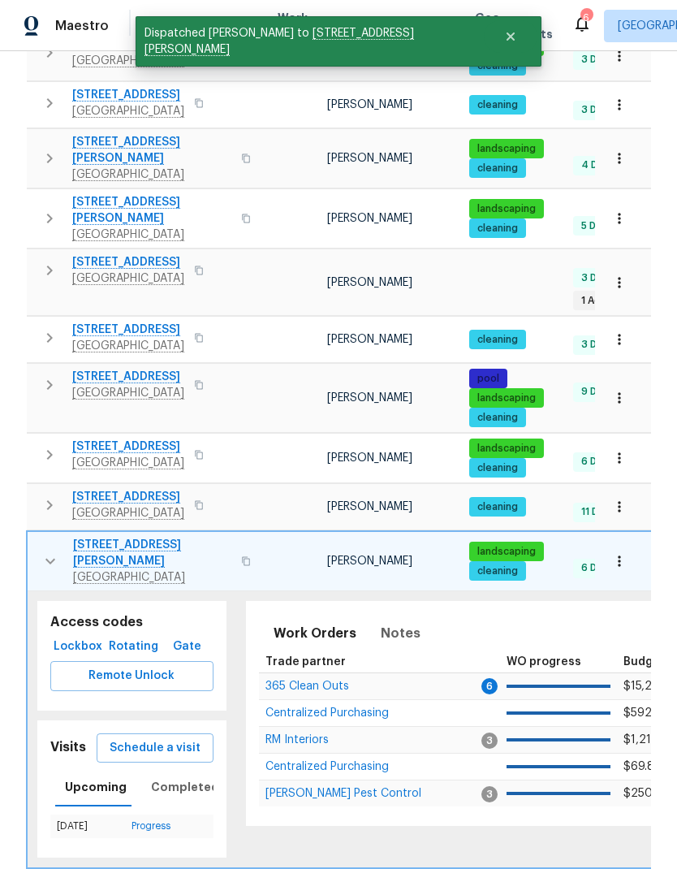
click at [46, 559] on icon "button" at bounding box center [50, 562] width 10 height 6
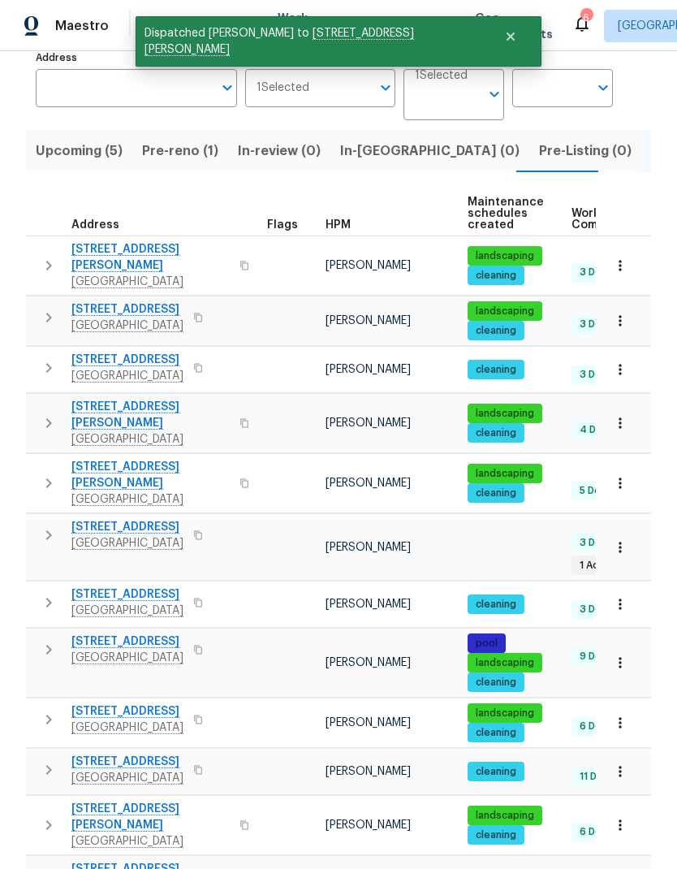
scroll to position [108, 0]
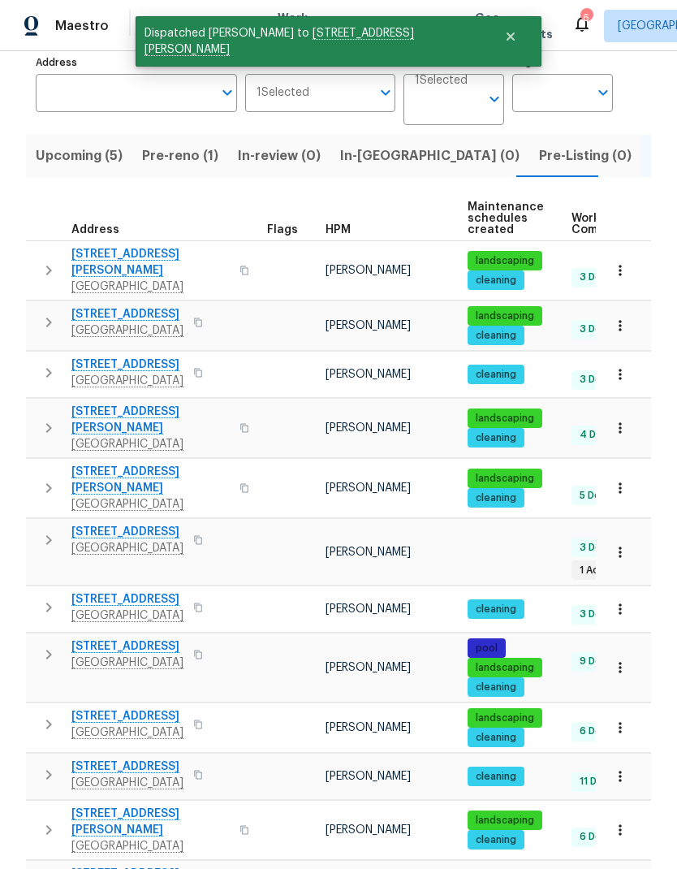
click at [45, 868] on icon "button" at bounding box center [48, 881] width 19 height 19
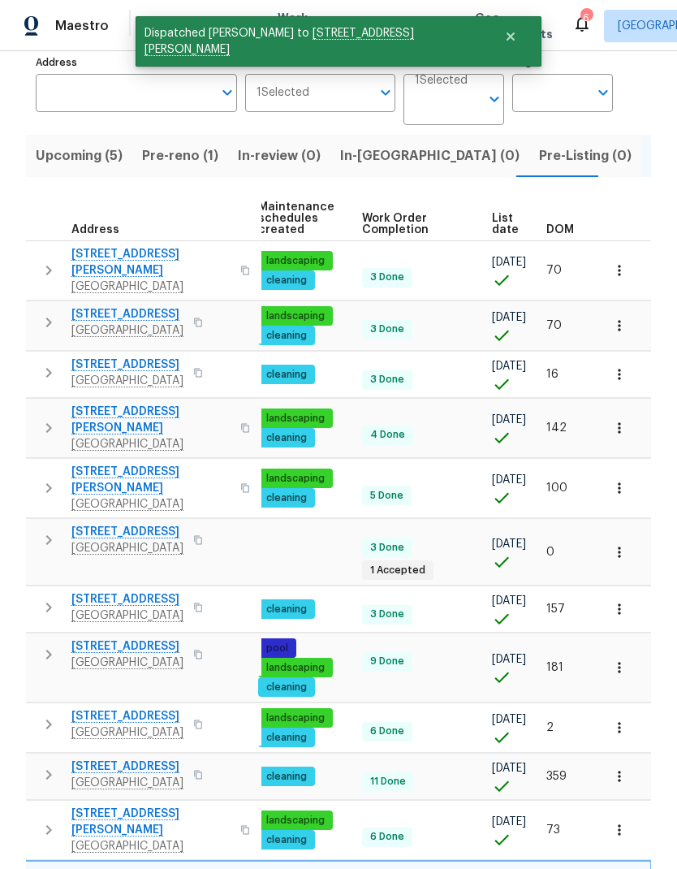
scroll to position [0, 210]
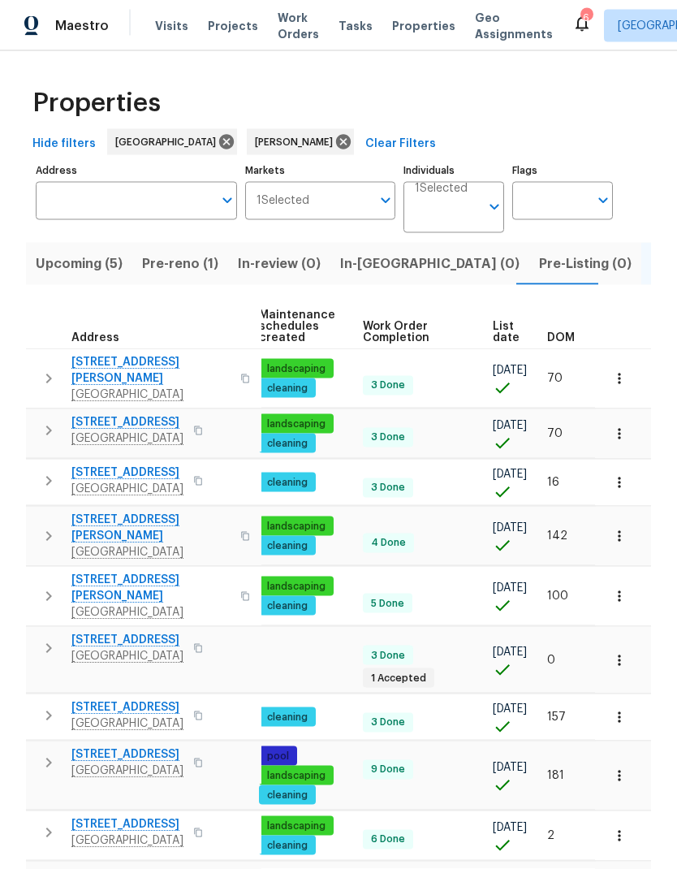
scroll to position [0, 0]
click at [278, 17] on span "Work Orders" at bounding box center [298, 26] width 41 height 32
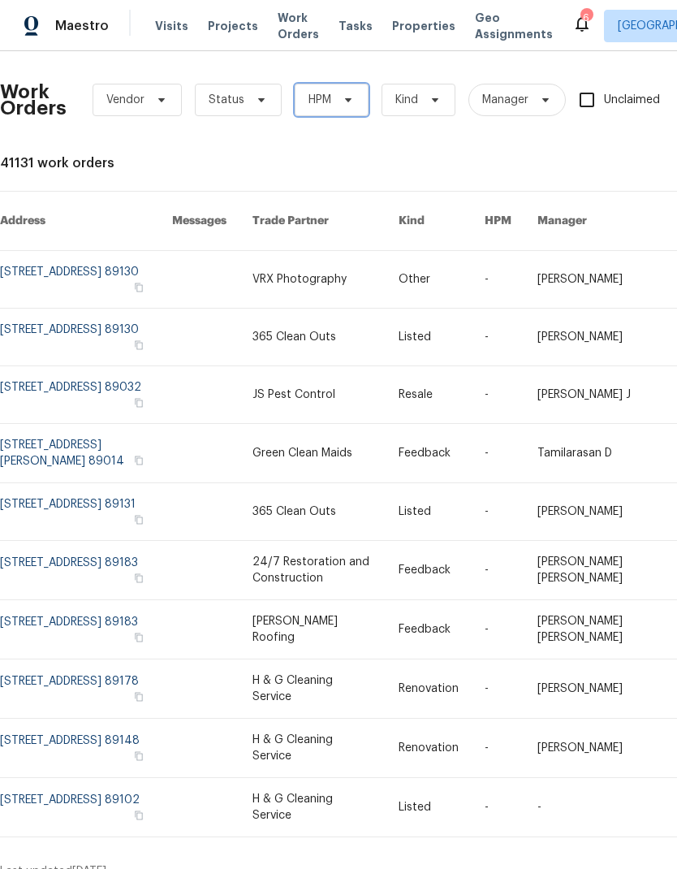
click at [317, 96] on span "HPM" at bounding box center [319, 100] width 23 height 16
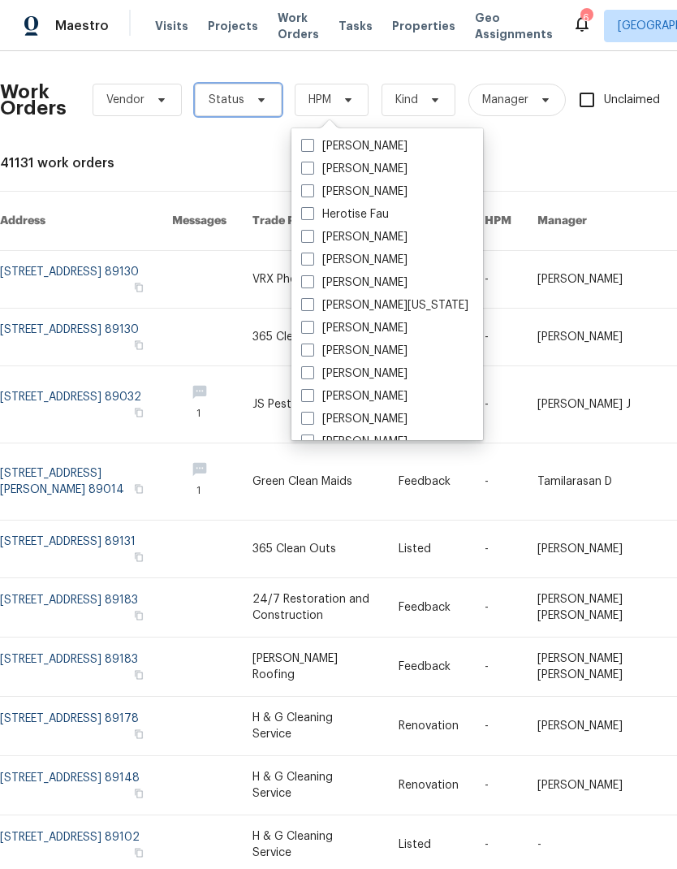
click at [239, 84] on span "Status" at bounding box center [238, 100] width 87 height 32
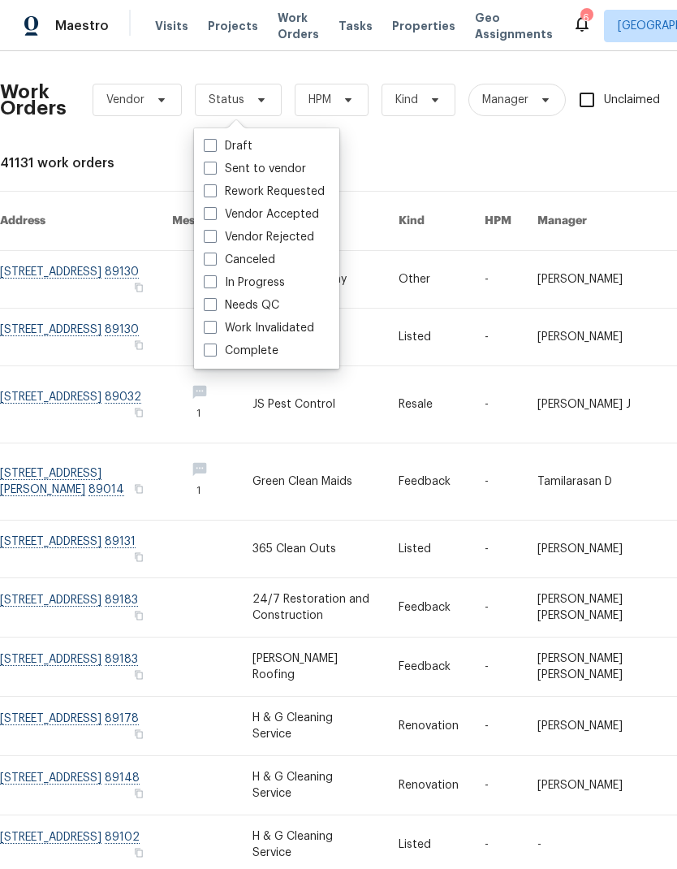
click at [204, 305] on span at bounding box center [210, 304] width 13 height 13
click at [204, 305] on input "Needs QC" at bounding box center [209, 302] width 11 height 11
checkbox input "true"
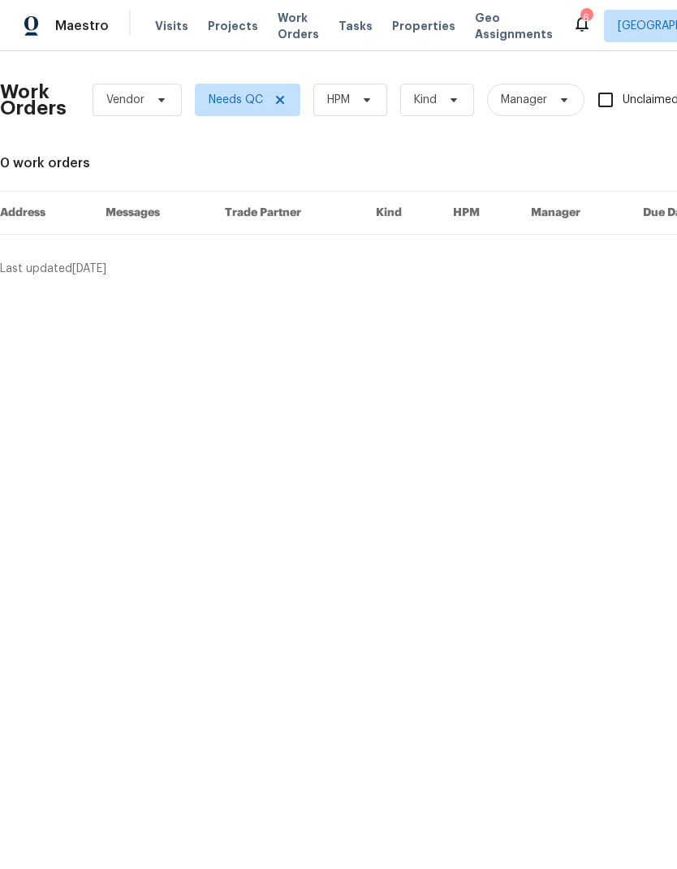
click at [619, 290] on html "Maestro Visits Projects Work Orders Tasks Properties Geo Assignments 6 [GEOGRAP…" at bounding box center [338, 145] width 677 height 290
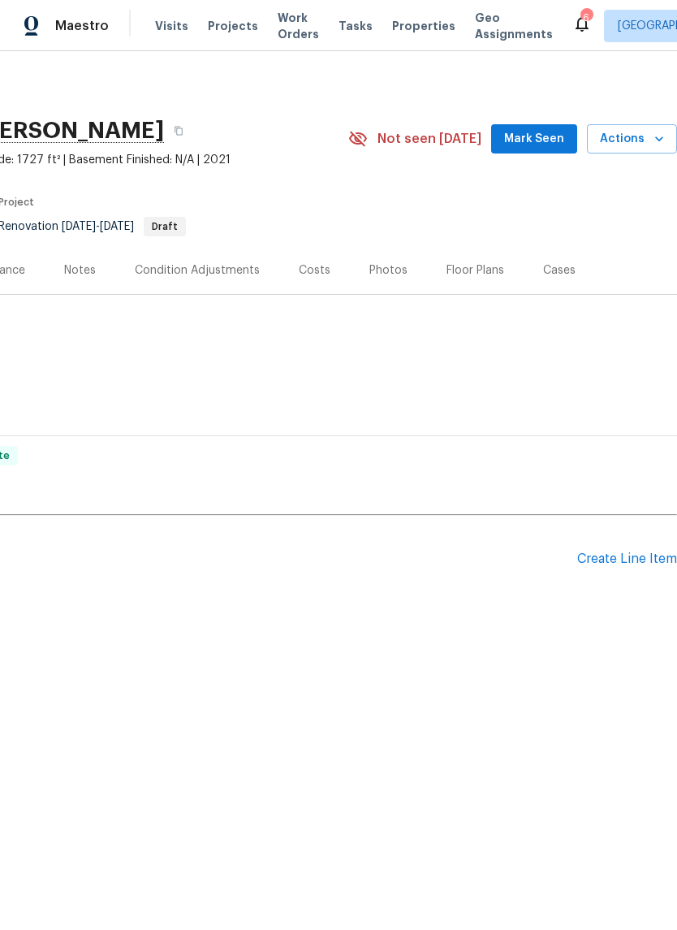
scroll to position [0, 240]
click at [558, 144] on span "Mark Seen" at bounding box center [534, 139] width 60 height 20
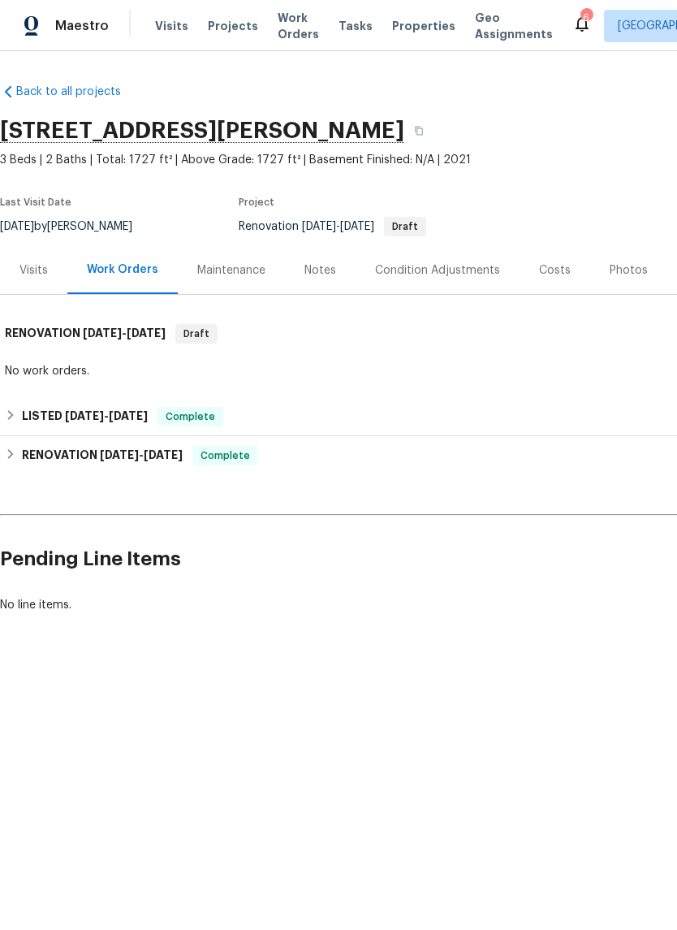
scroll to position [0, 0]
click at [222, 265] on div "Maintenance" at bounding box center [231, 270] width 68 height 16
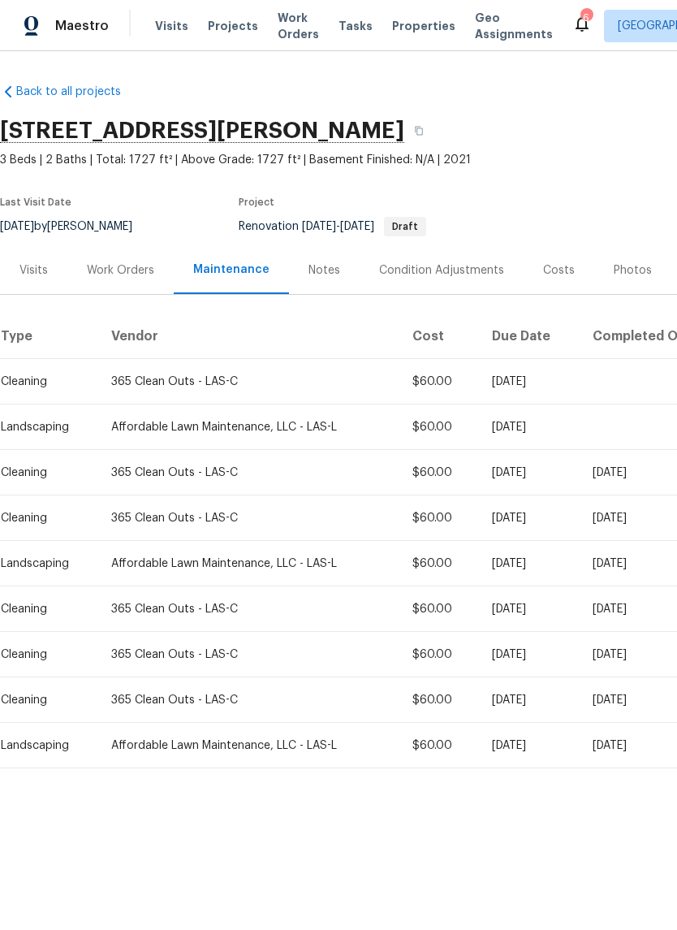
click at [41, 275] on div "Visits" at bounding box center [33, 270] width 28 height 16
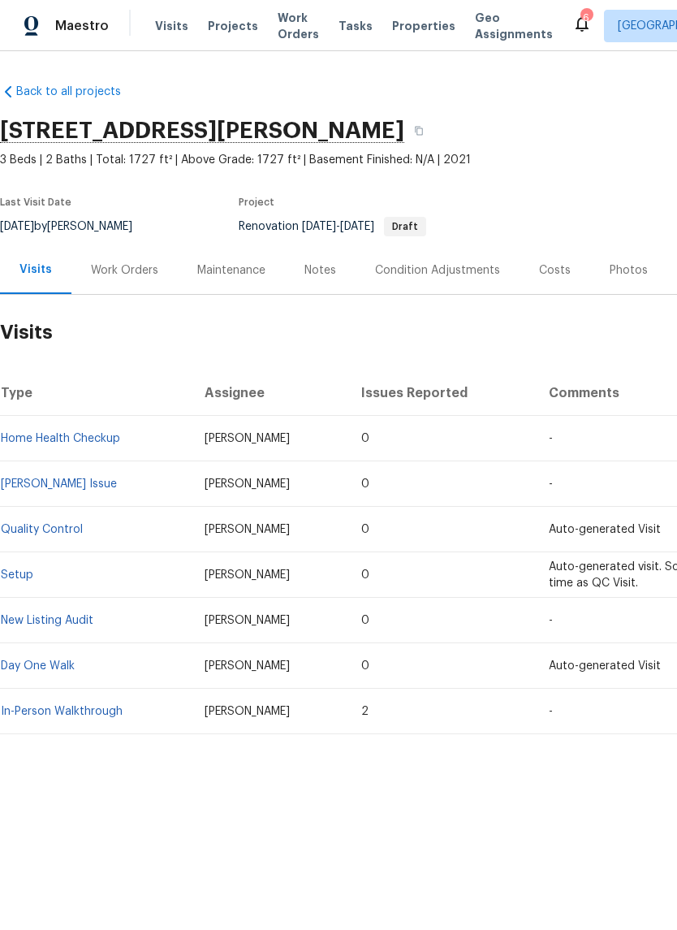
click at [111, 266] on div "Work Orders" at bounding box center [124, 270] width 67 height 16
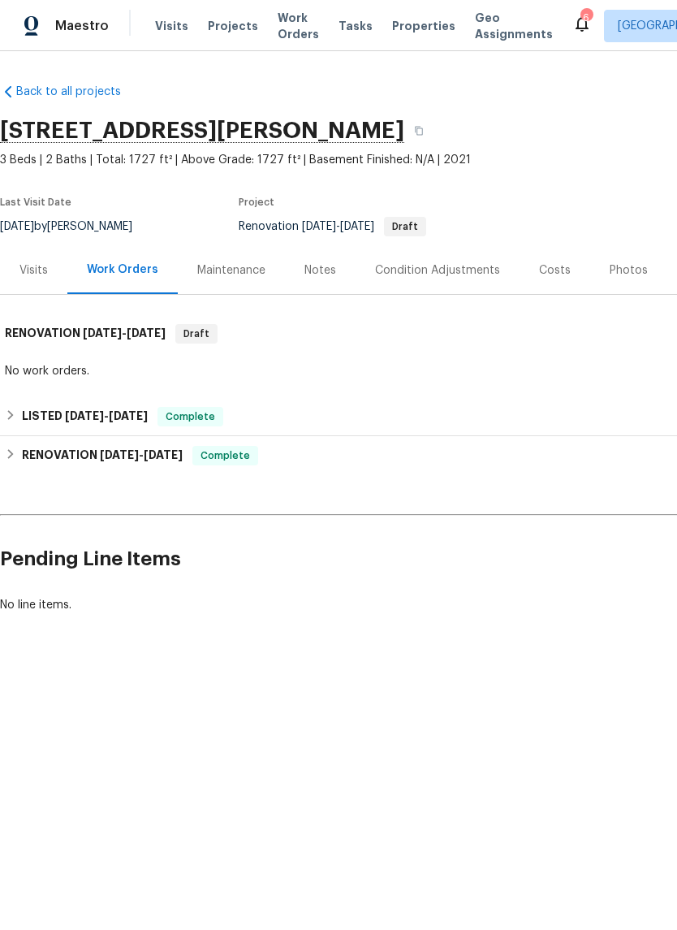
click at [32, 283] on div "Visits" at bounding box center [33, 270] width 67 height 48
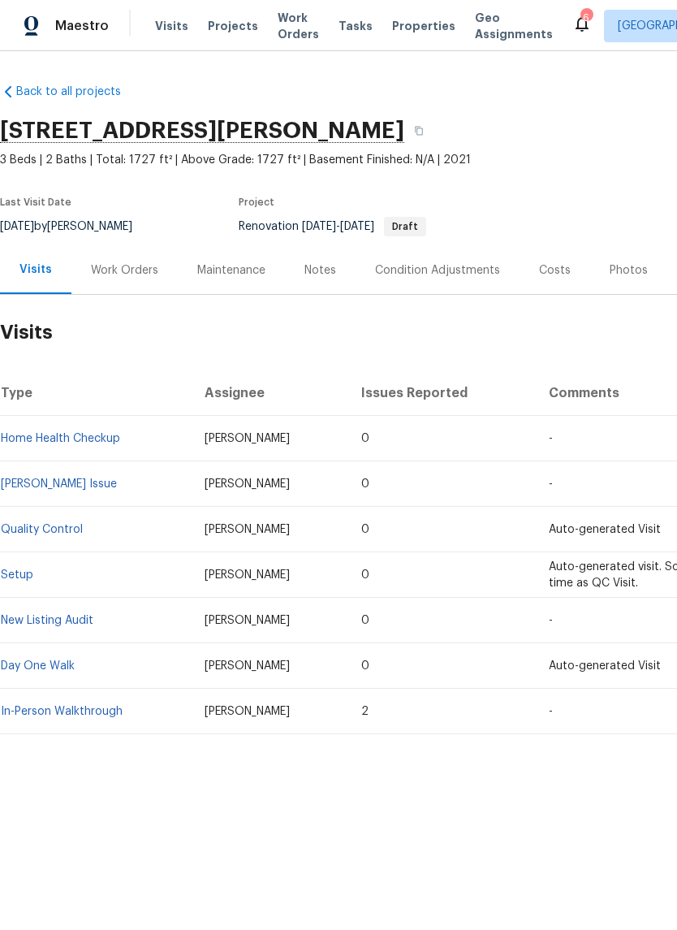
click at [106, 258] on div "Work Orders" at bounding box center [124, 270] width 106 height 48
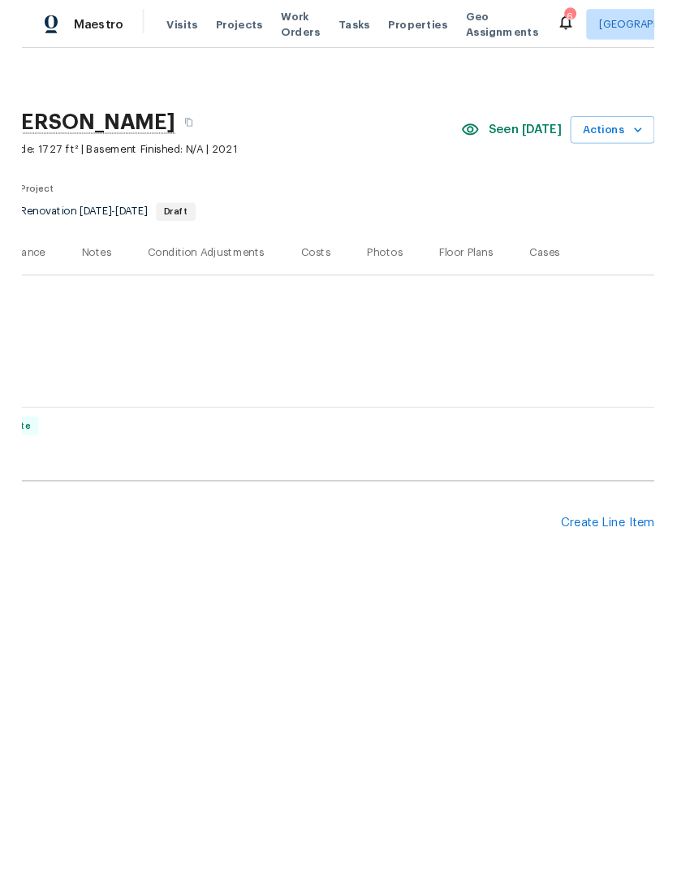
scroll to position [0, 240]
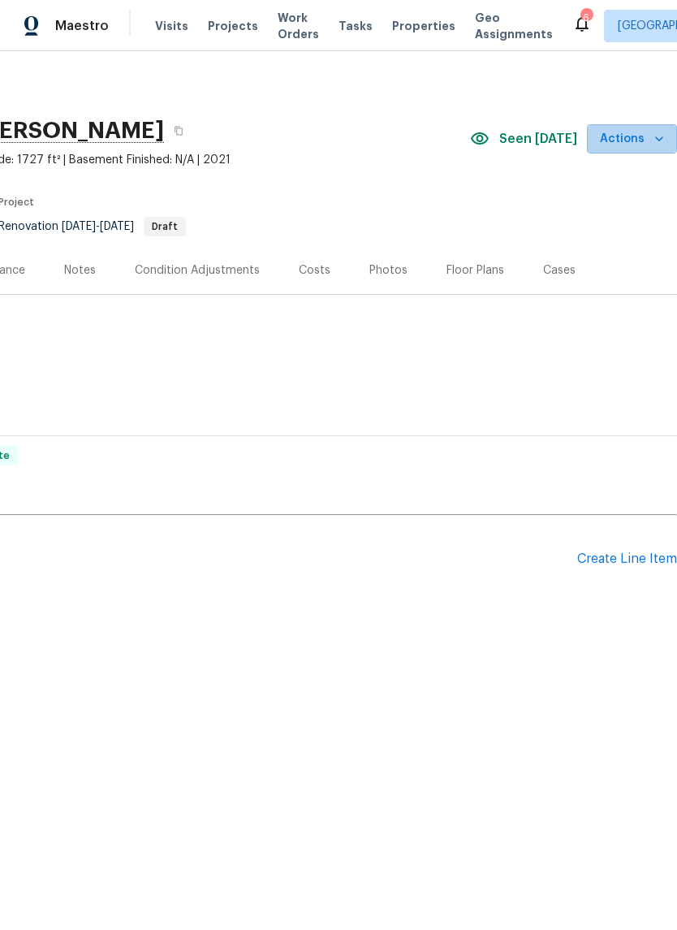
click at [636, 132] on span "Actions" at bounding box center [632, 139] width 64 height 20
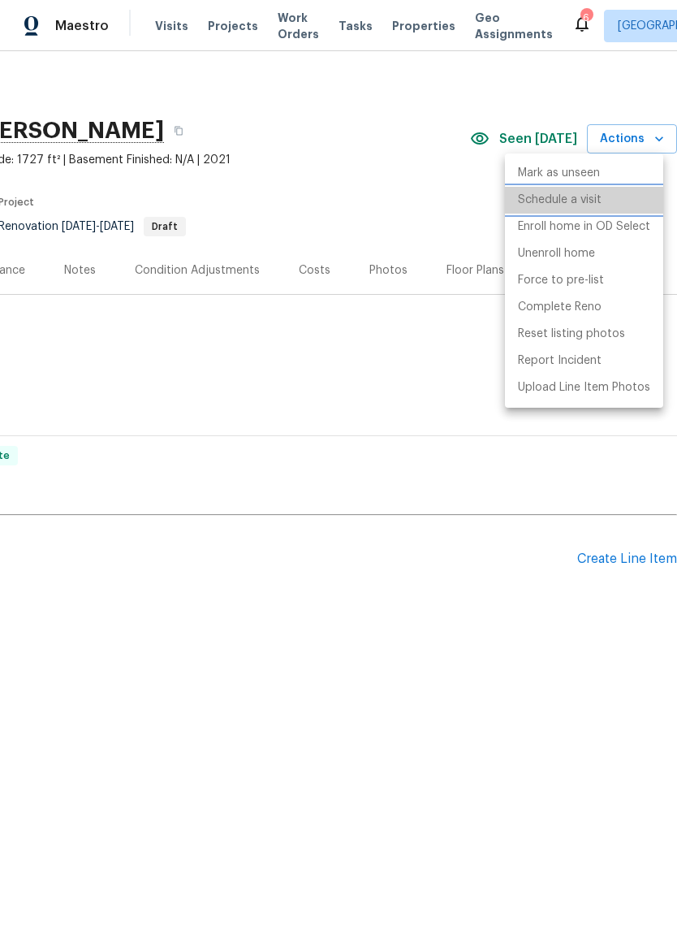
click at [576, 198] on p "Schedule a visit" at bounding box center [560, 200] width 84 height 17
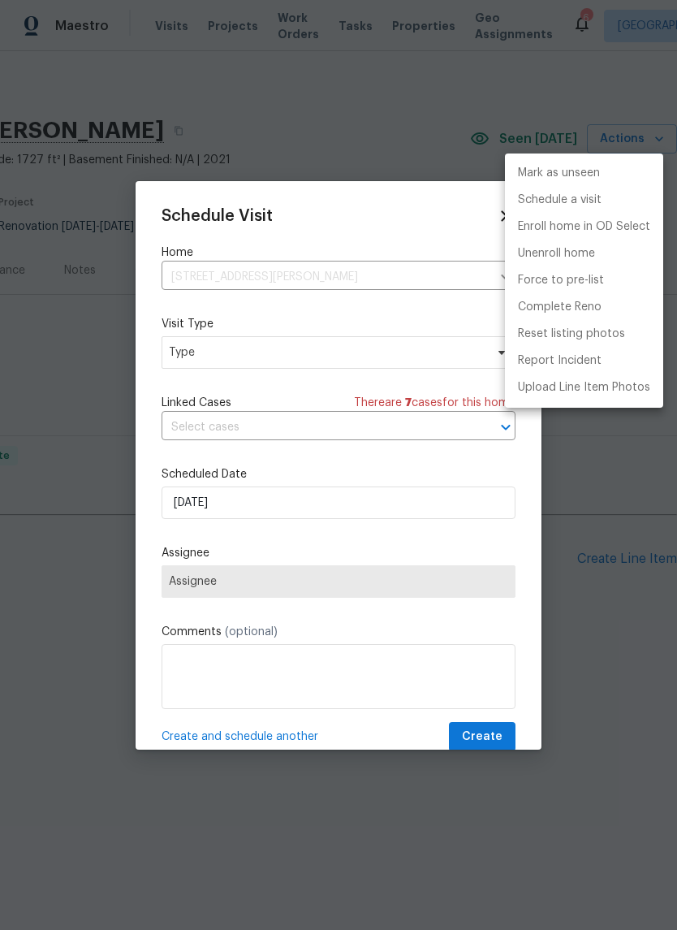
click at [179, 346] on div at bounding box center [338, 465] width 677 height 930
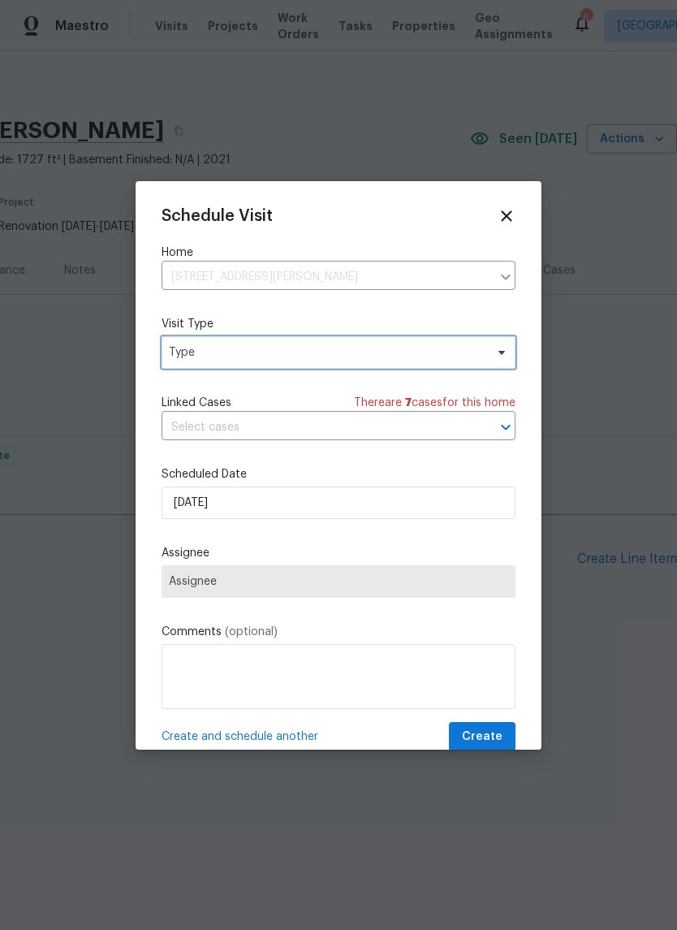
click at [190, 363] on span "Type" at bounding box center [339, 352] width 354 height 32
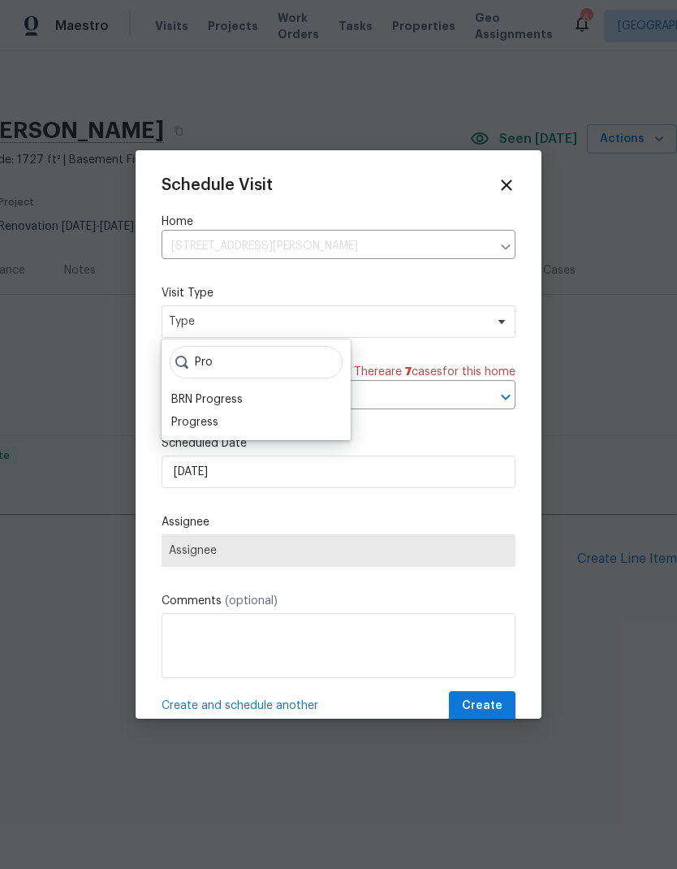
type input "Pro"
click at [190, 429] on div "Progress" at bounding box center [194, 422] width 47 height 16
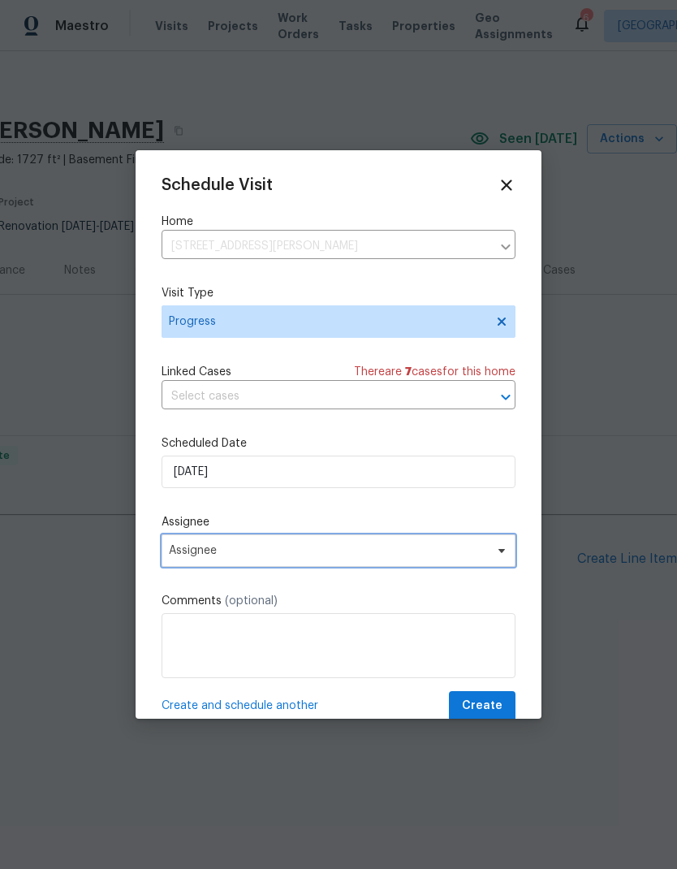
click at [184, 557] on span "Assignee" at bounding box center [328, 550] width 318 height 13
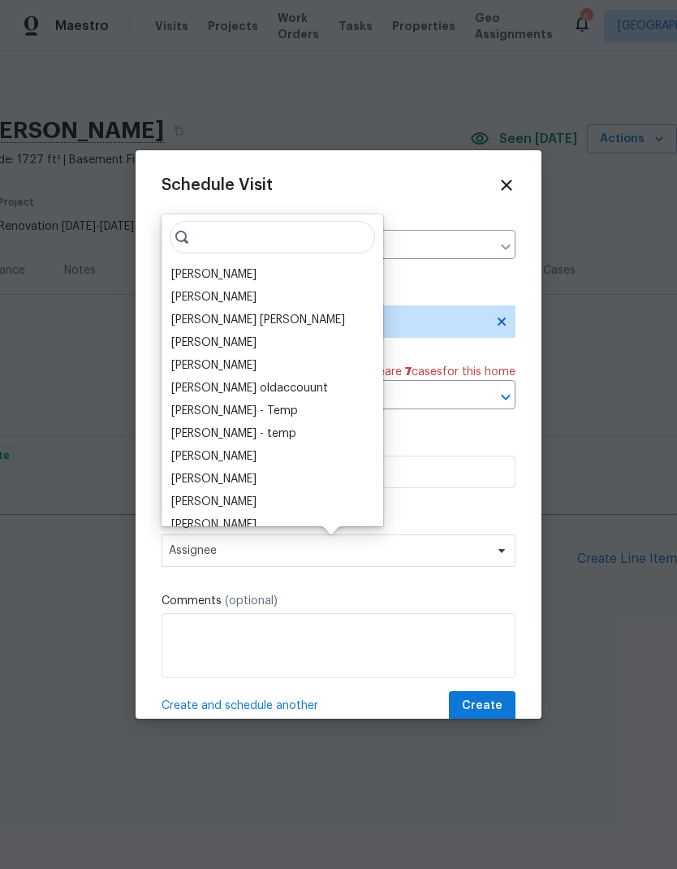
click at [180, 274] on div "[PERSON_NAME]" at bounding box center [213, 274] width 85 height 16
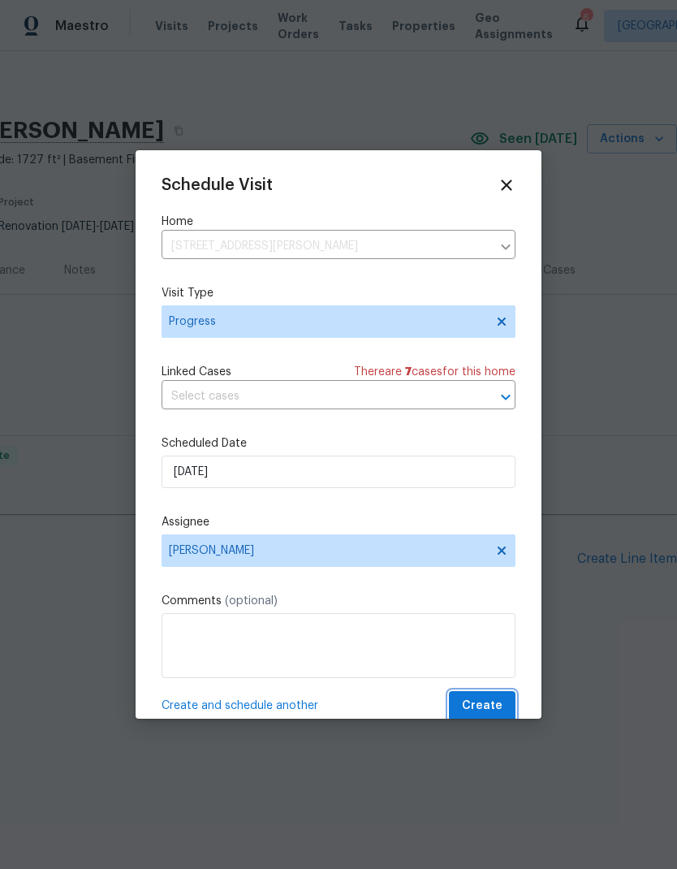
click at [508, 705] on button "Create" at bounding box center [482, 706] width 67 height 30
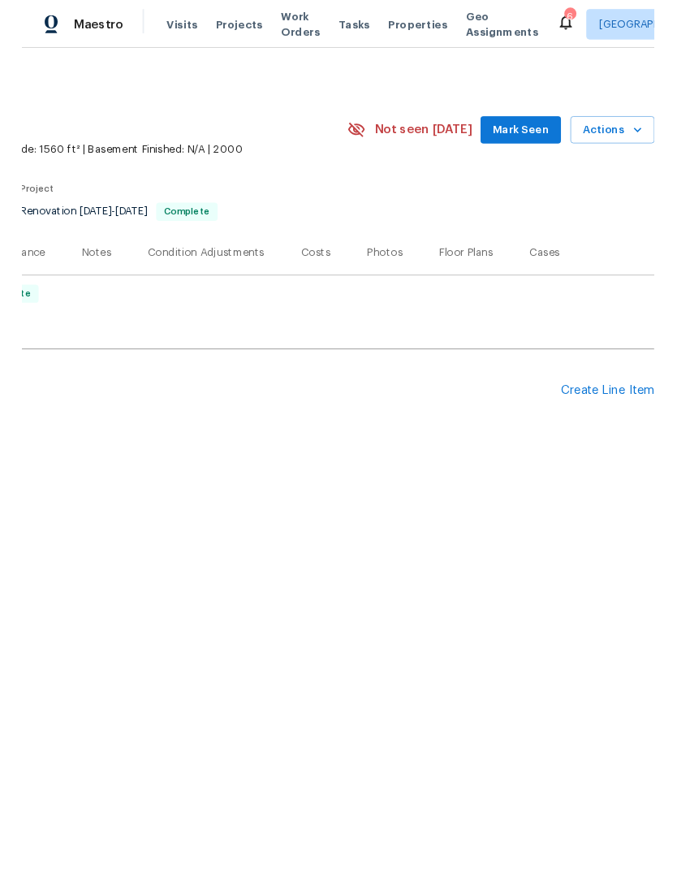
scroll to position [0, 240]
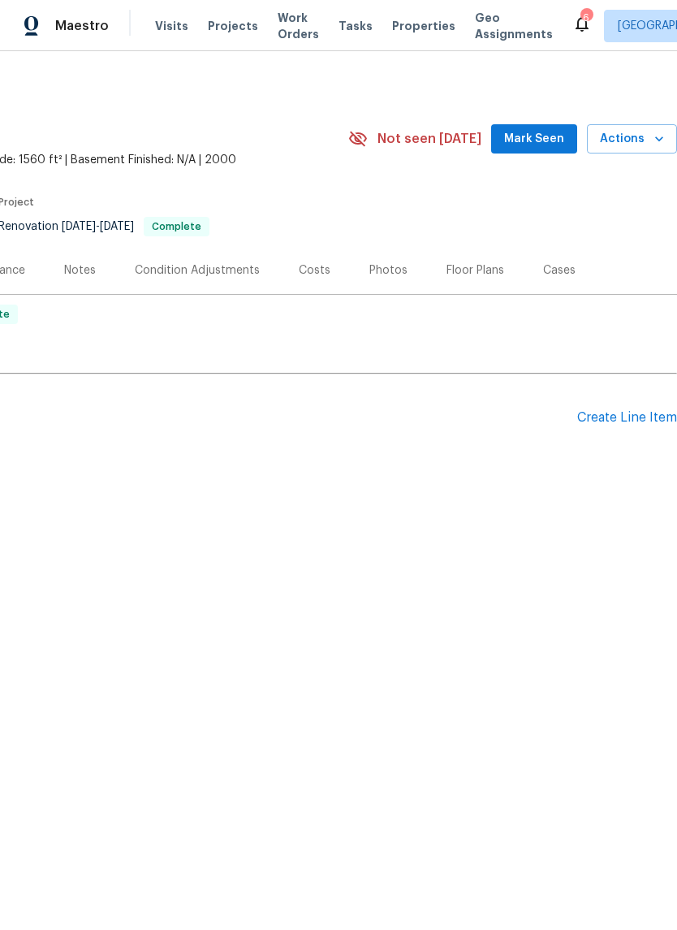
click at [558, 143] on span "Mark Seen" at bounding box center [534, 139] width 60 height 20
click at [636, 140] on span "Actions" at bounding box center [632, 139] width 64 height 20
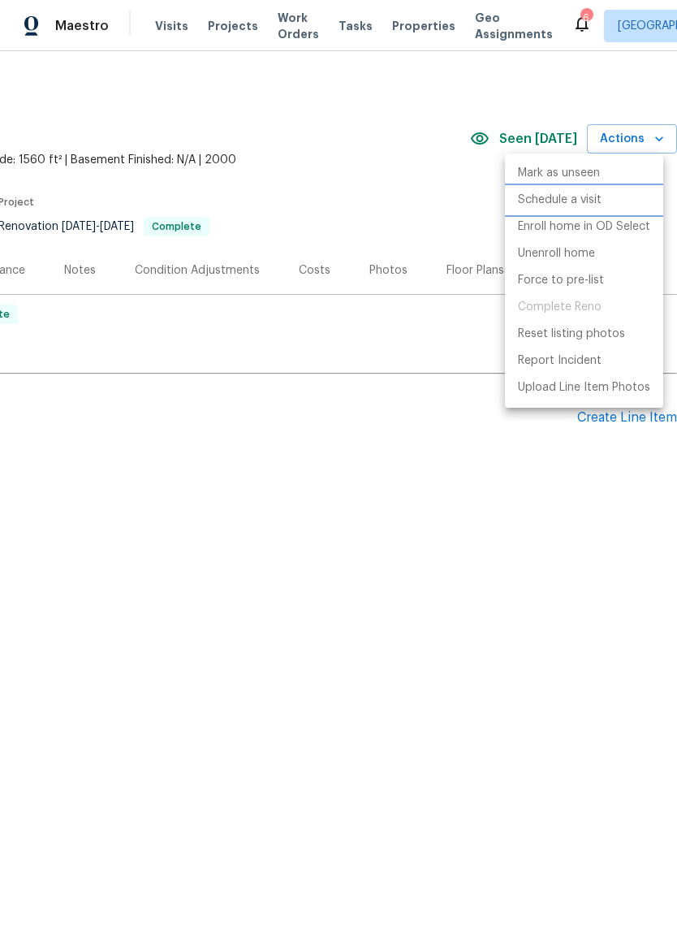
click at [597, 203] on p "Schedule a visit" at bounding box center [560, 200] width 84 height 17
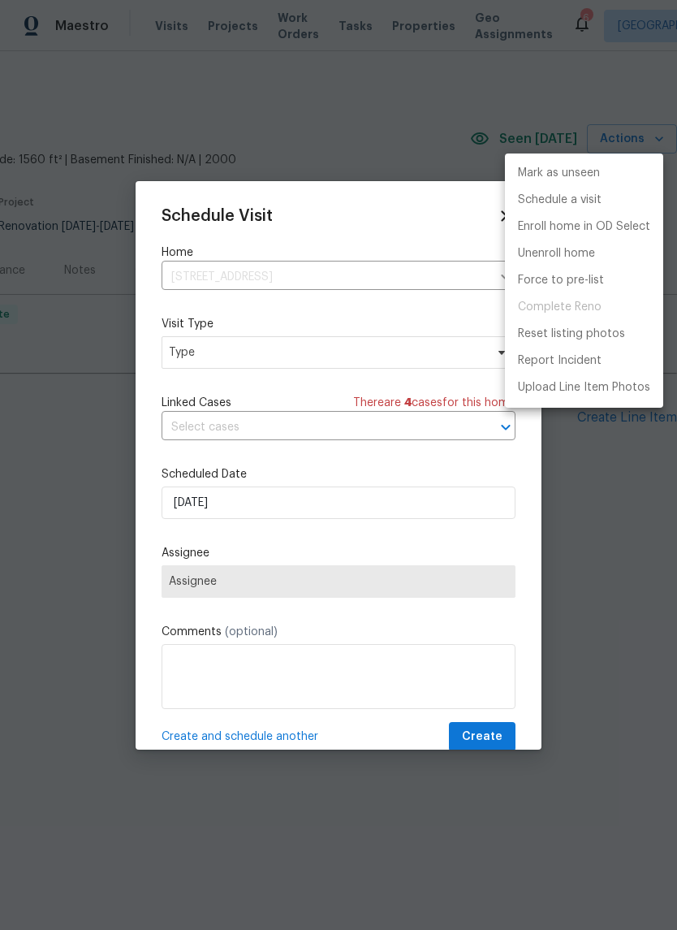
click at [183, 365] on div at bounding box center [338, 465] width 677 height 930
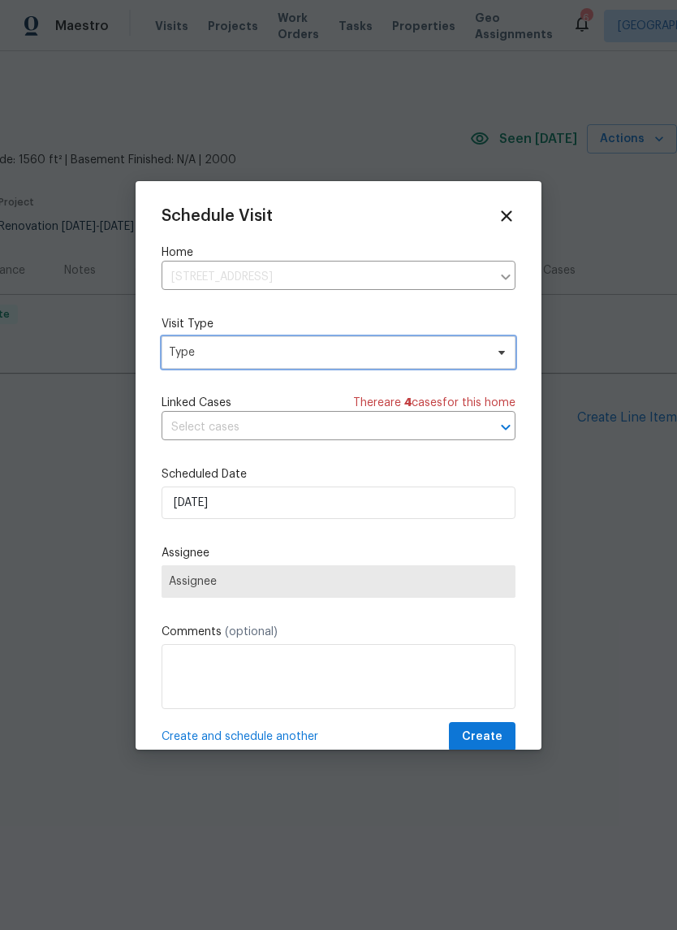
click at [198, 352] on span "Type" at bounding box center [327, 352] width 316 height 16
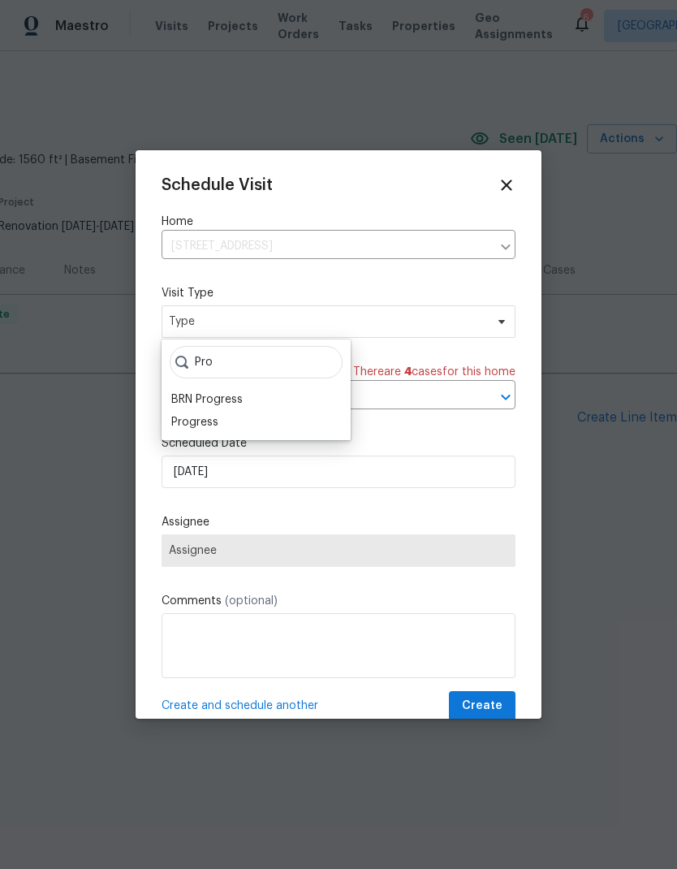
type input "Pro"
click at [172, 405] on div "BRN Progress" at bounding box center [206, 399] width 71 height 16
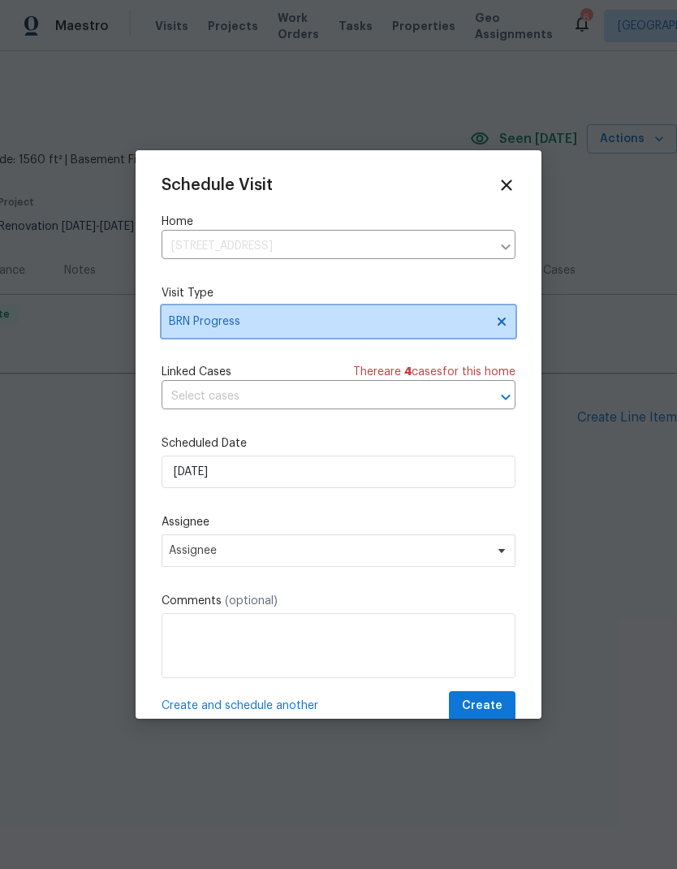
click at [184, 315] on span "BRN Progress" at bounding box center [327, 321] width 316 height 16
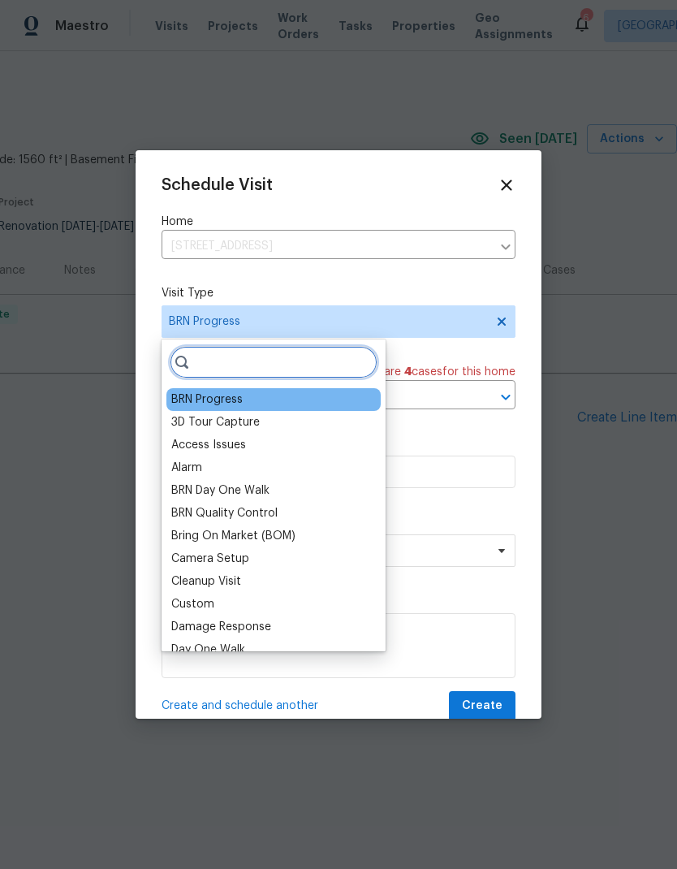
click at [192, 352] on input "search" at bounding box center [274, 362] width 208 height 32
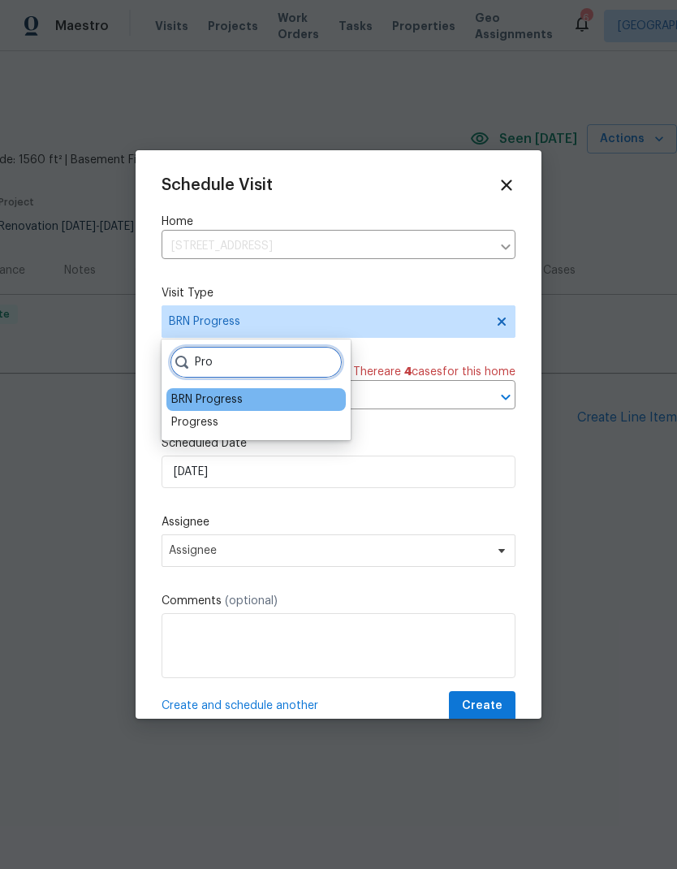
type input "Pro"
click at [188, 427] on div "Progress" at bounding box center [194, 422] width 47 height 16
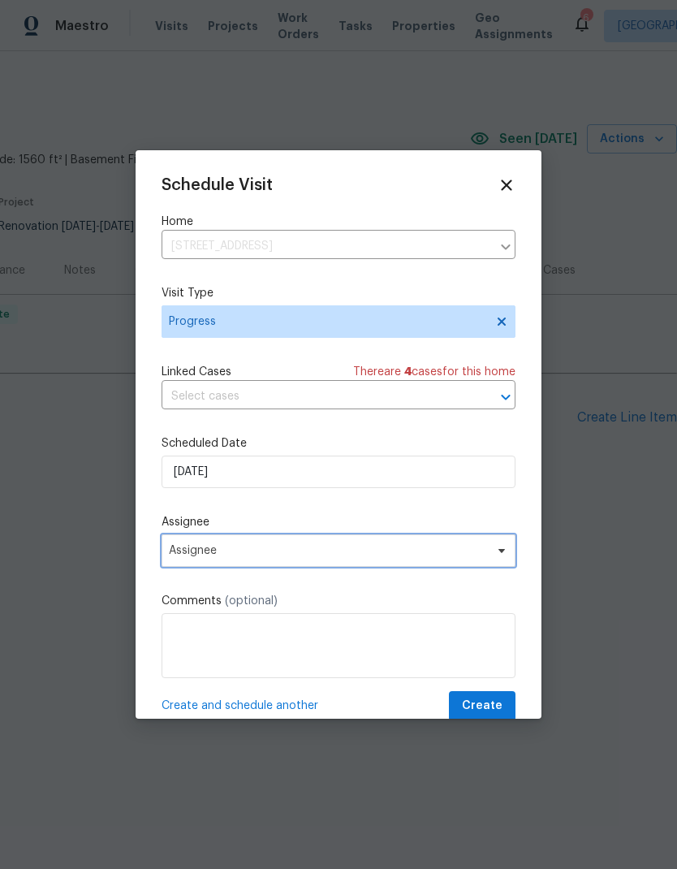
click at [184, 555] on span "Assignee" at bounding box center [328, 550] width 318 height 13
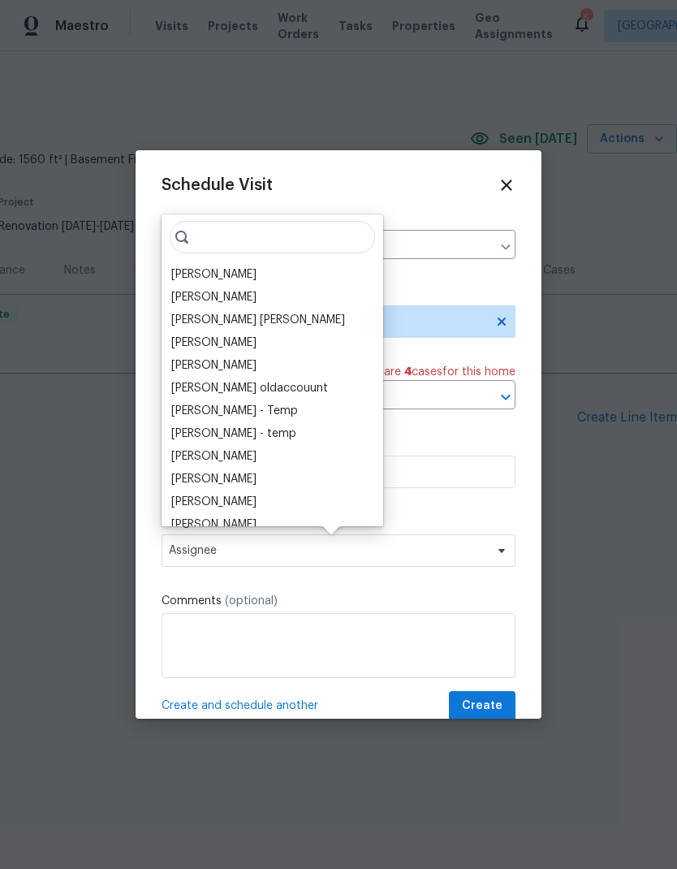
click at [179, 272] on div "[PERSON_NAME]" at bounding box center [213, 274] width 85 height 16
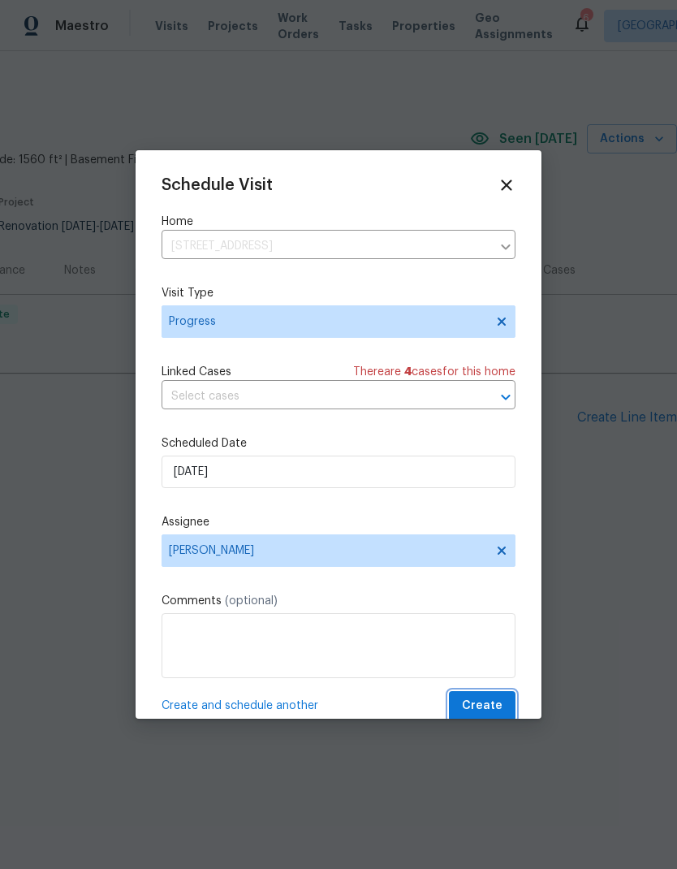
click at [513, 697] on button "Create" at bounding box center [482, 706] width 67 height 30
